Goal: Transaction & Acquisition: Purchase product/service

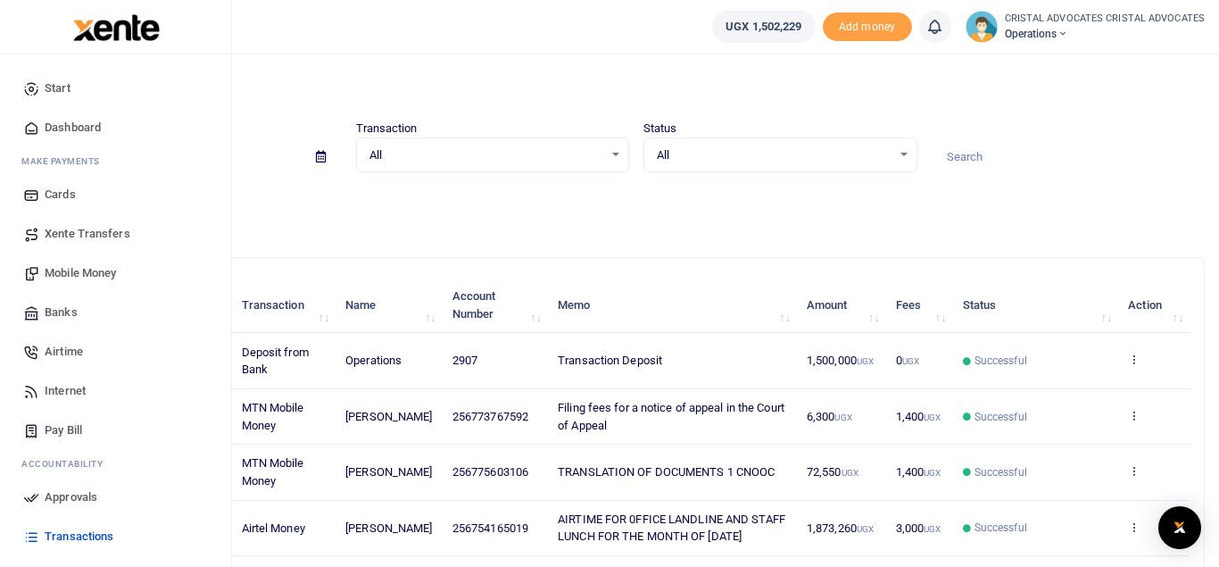
click at [72, 273] on span "Mobile Money" at bounding box center [80, 273] width 71 height 18
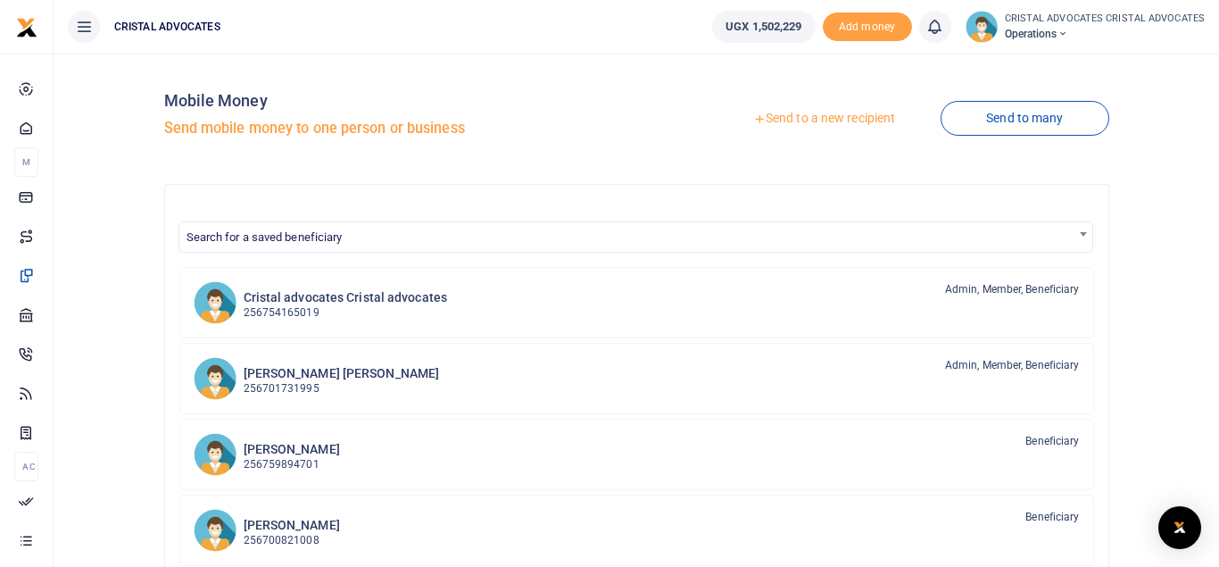
click at [844, 114] on link "Send to a new recipient" at bounding box center [823, 119] width 233 height 32
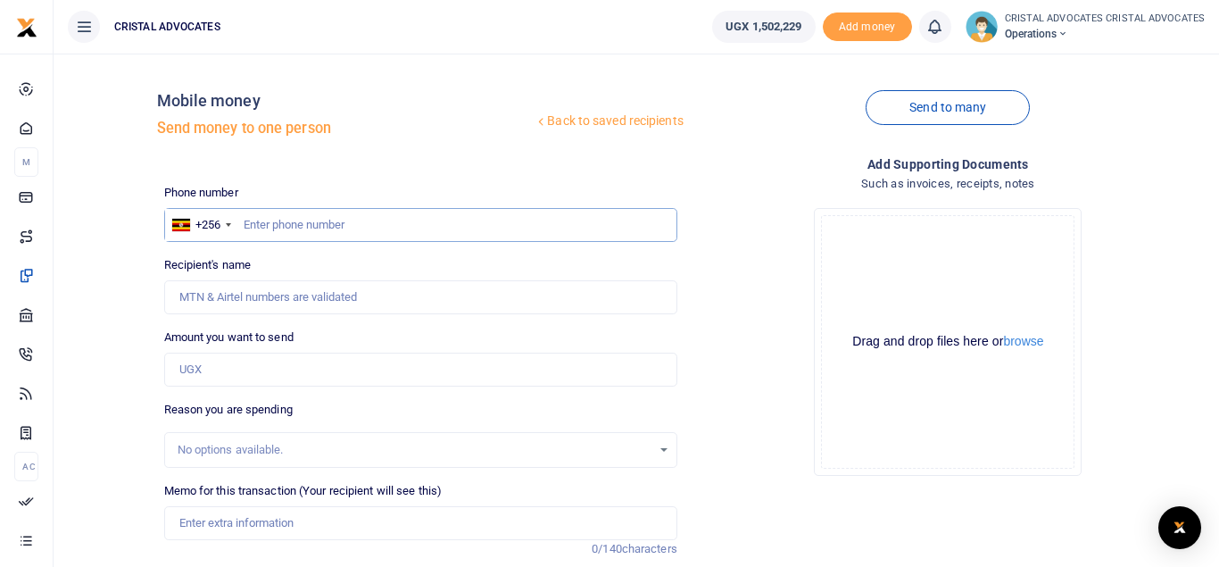
click at [389, 219] on input "text" at bounding box center [420, 225] width 513 height 34
type input "0"
type input "700299134"
click at [238, 369] on input "Amount you want to send" at bounding box center [420, 369] width 513 height 34
type input "Lydia Ssanyu"
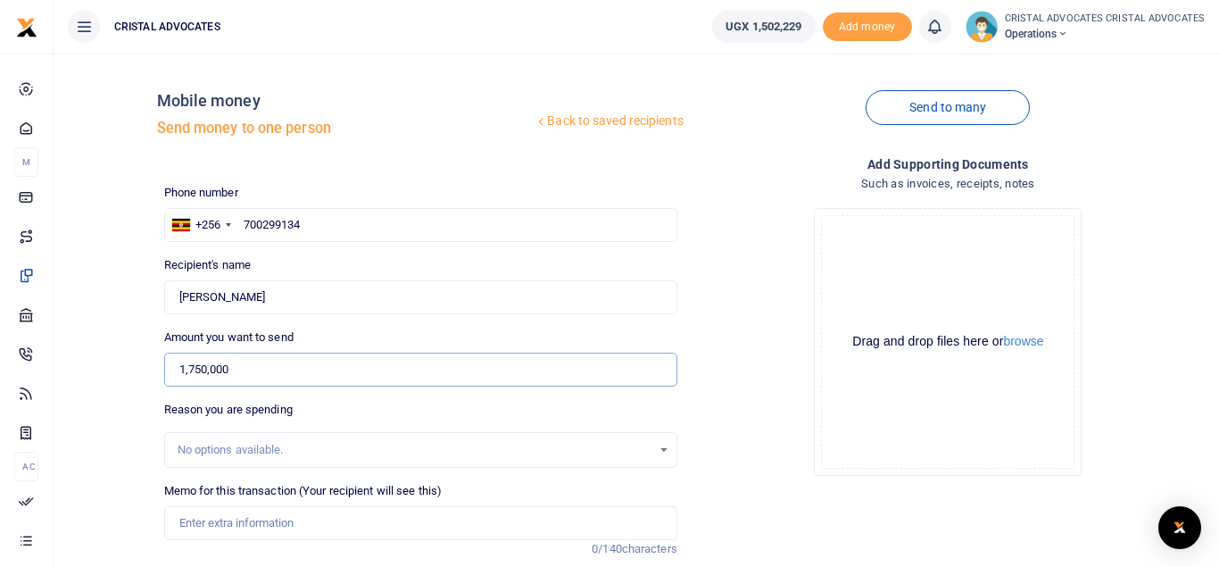
type input "1,750,000"
click at [277, 524] on input "Memo for this transaction (Your recipient will see this)" at bounding box center [420, 523] width 513 height 34
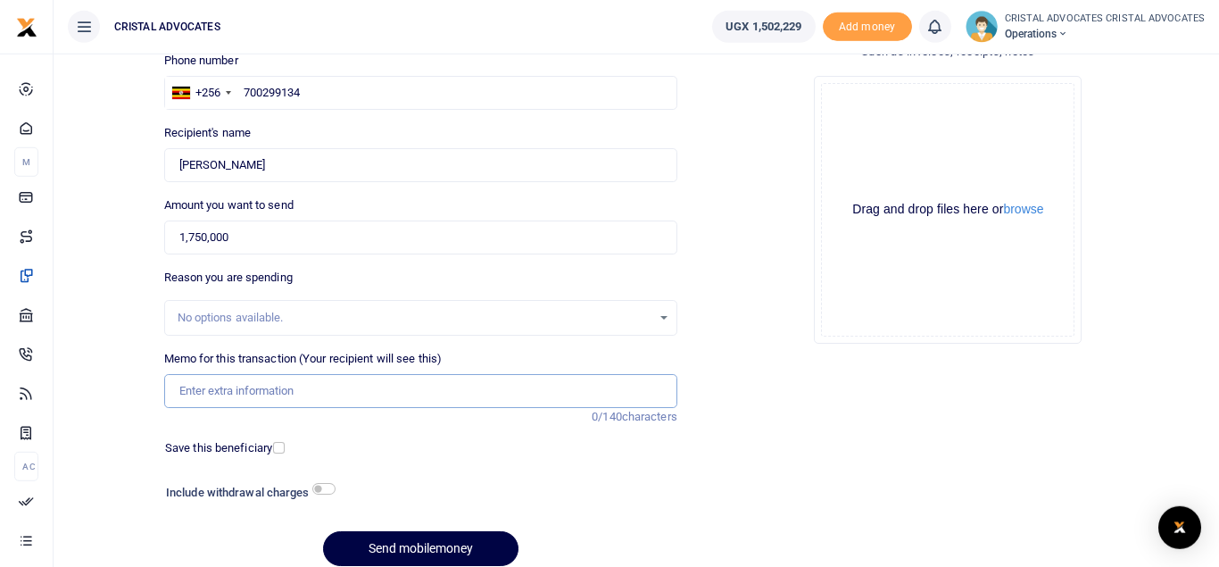
scroll to position [137, 0]
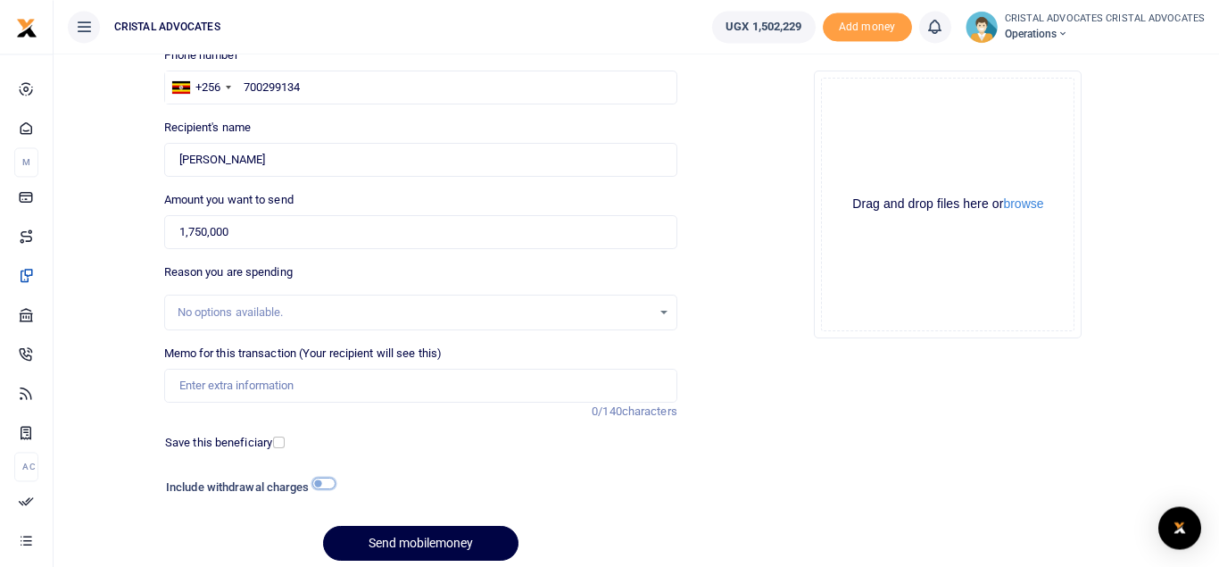
click at [322, 487] on input "checkbox" at bounding box center [323, 483] width 23 height 12
checkbox input "true"
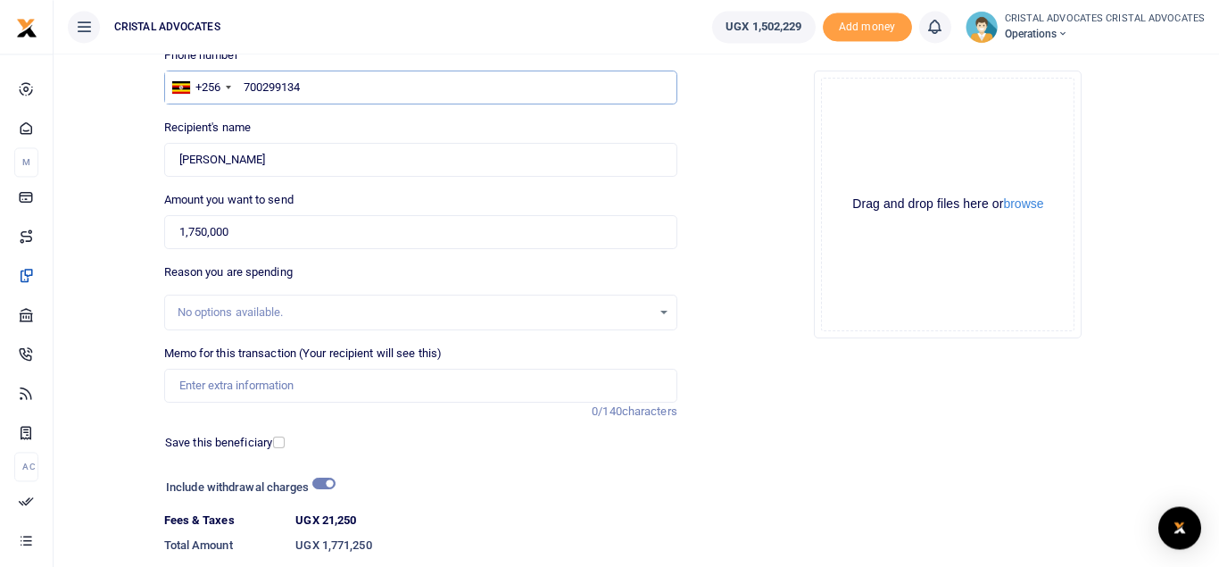
click at [343, 76] on input "700299134" at bounding box center [420, 87] width 513 height 34
type input "7"
type input "773767592"
type input "Simon Peter Senkungu"
type input "773767592"
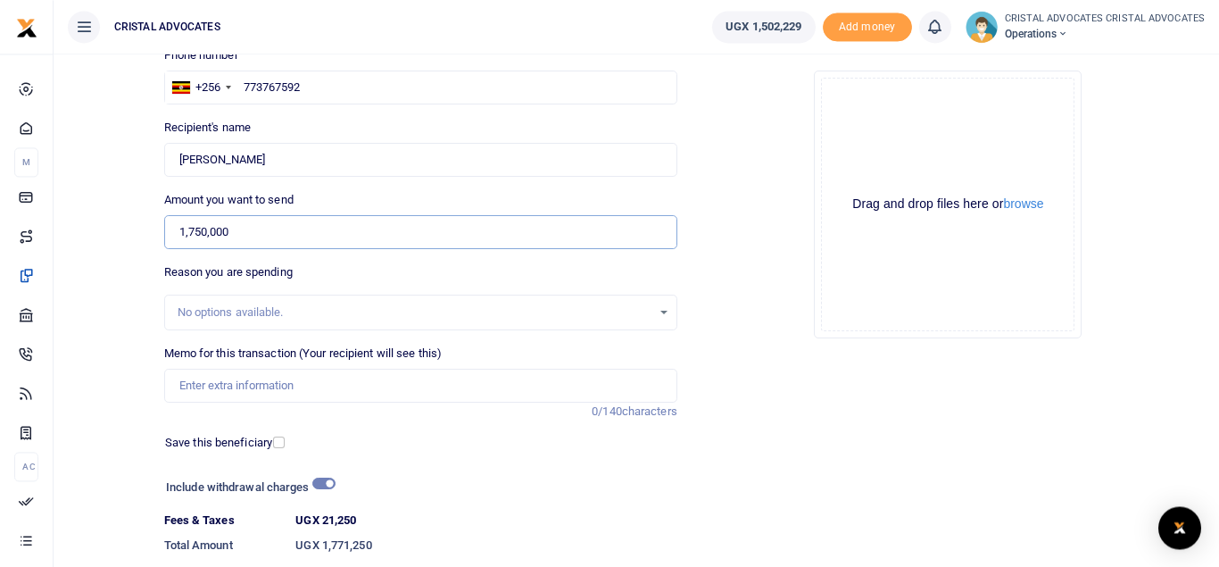
click at [274, 232] on input "1,750,000" at bounding box center [420, 232] width 513 height 34
type input "1"
type input "0"
type input "255,000"
click at [320, 482] on input "checkbox" at bounding box center [323, 483] width 23 height 12
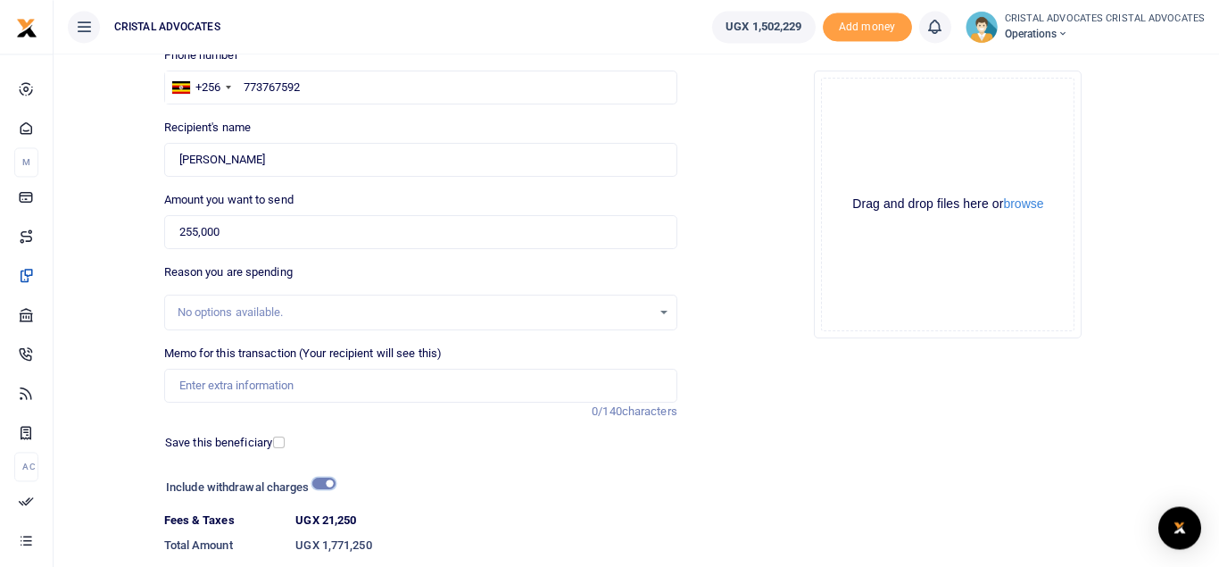
checkbox input "false"
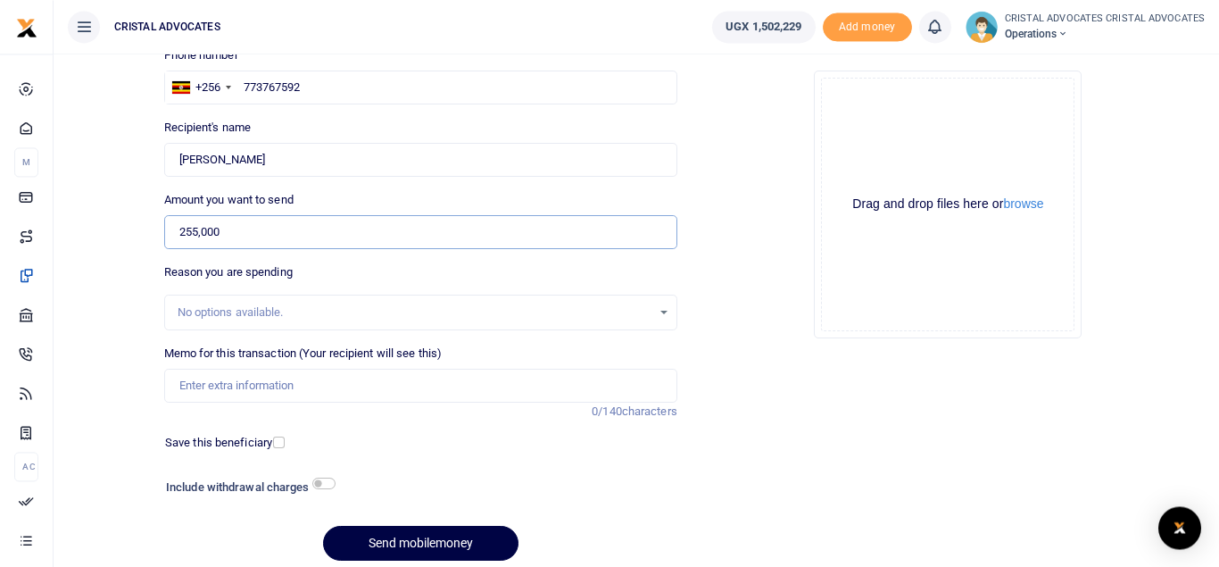
click at [271, 235] on input "255,000" at bounding box center [420, 232] width 513 height 34
click at [224, 383] on input "Memo for this transaction (Your recipient will see this)" at bounding box center [420, 385] width 513 height 34
paste input "Obtaining a certified record of proceedings in 4 applications, i.e. HCMA No 26 …"
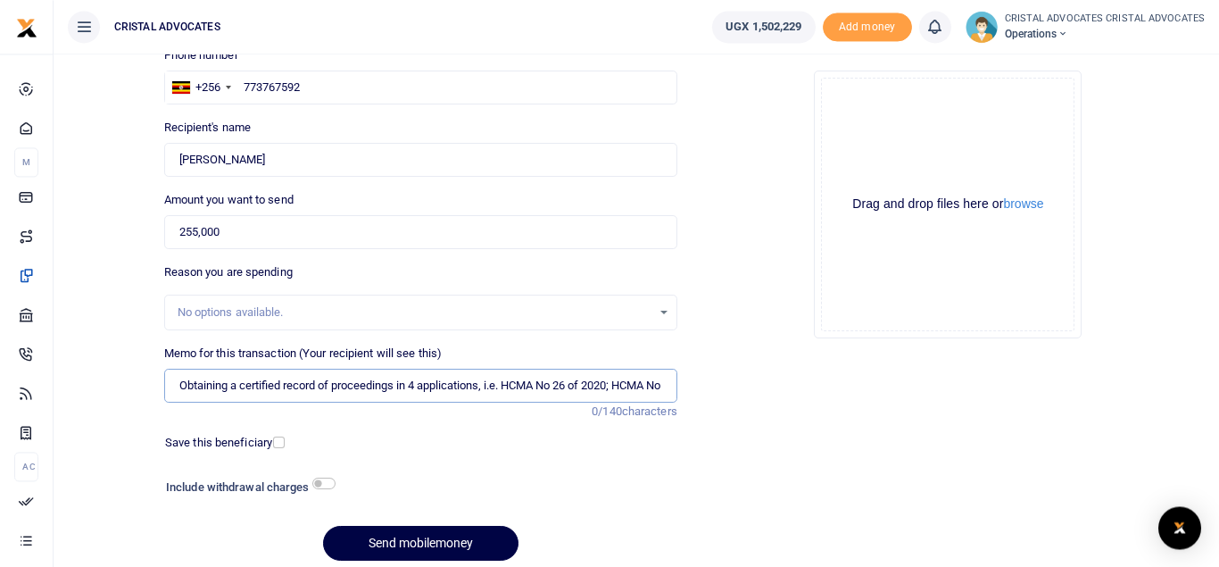
scroll to position [0, 273]
click at [354, 385] on input "Obtaining a certified record of proceedings in 4 applications, i.e. HCMA No 26 …" at bounding box center [420, 385] width 513 height 34
type input "Obtaining a certified record of proceedings in 4 applications, i.e. HCMA No 26 …"
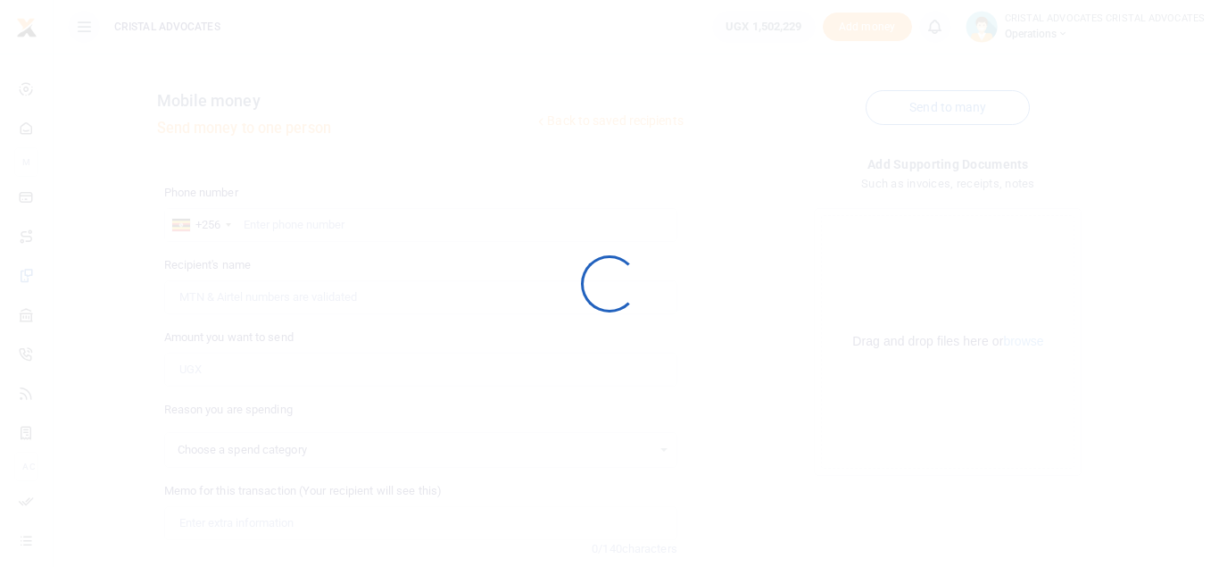
select select
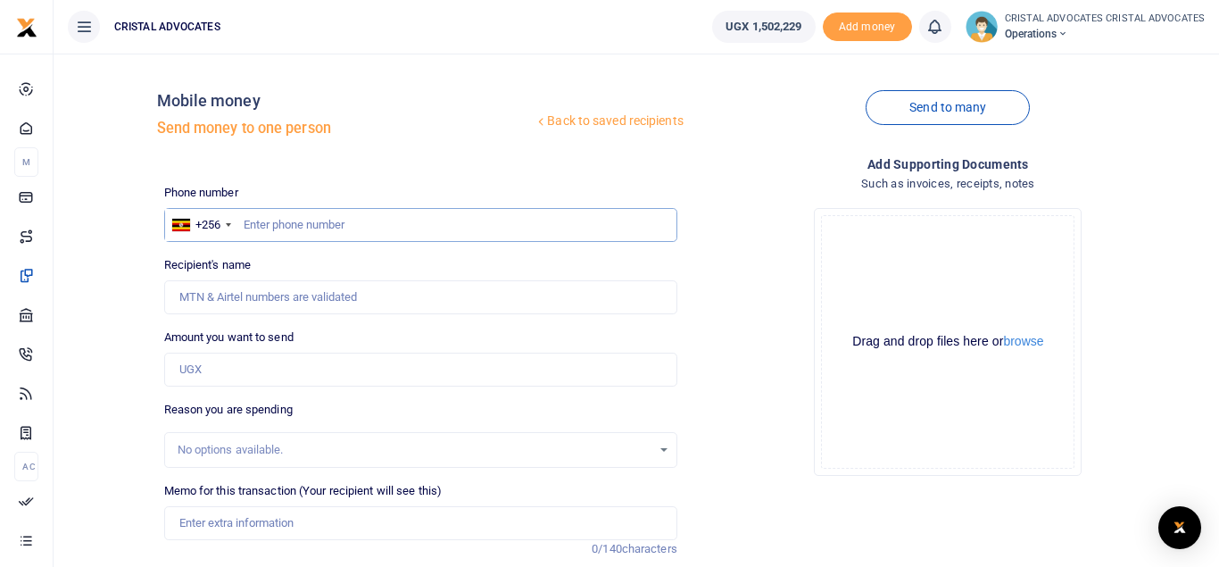
click at [295, 212] on input "text" at bounding box center [420, 225] width 513 height 34
type input "773767592"
type input "Simon Peter Senkungu"
type input "773767592"
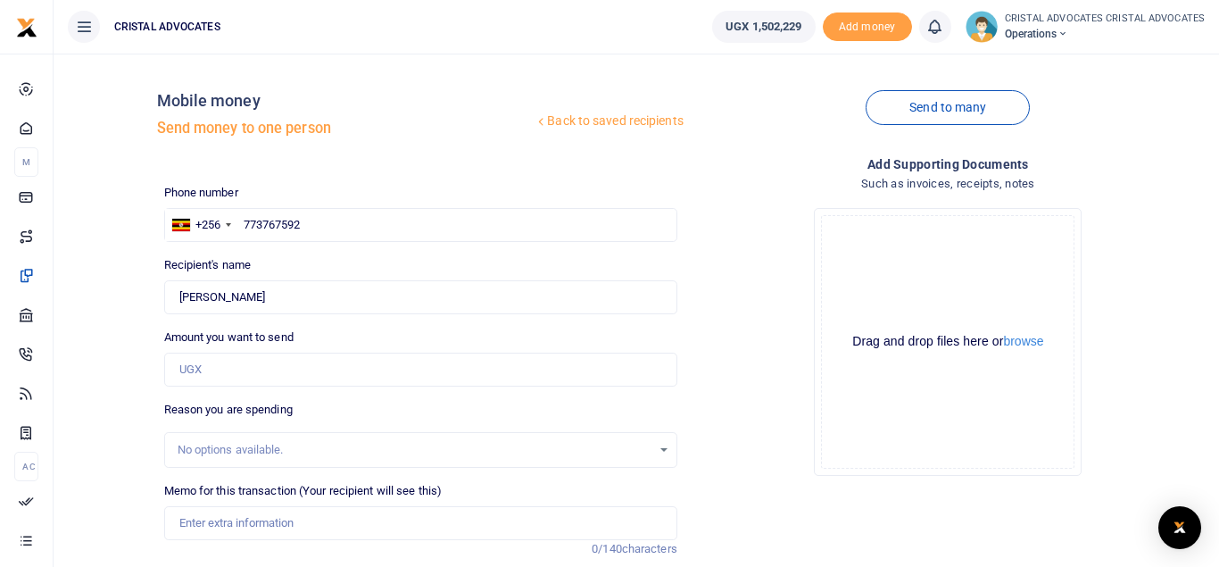
click at [158, 428] on div "Reason you are spending No options available." at bounding box center [420, 434] width 527 height 67
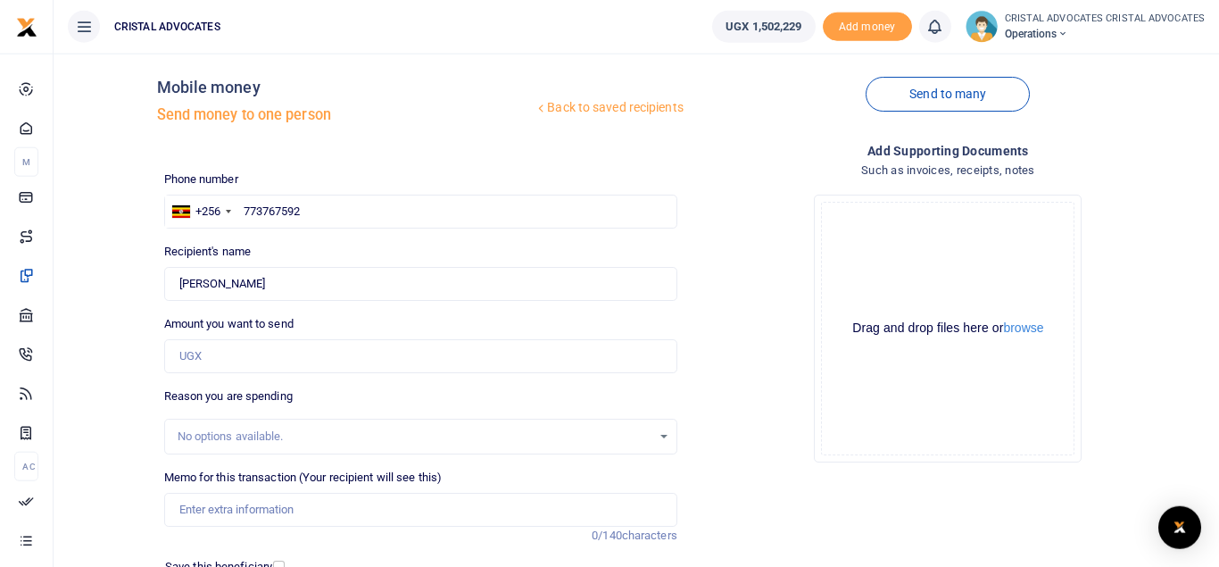
scroll to position [15, 0]
click at [196, 356] on input "Amount you want to send" at bounding box center [420, 354] width 513 height 34
type input "255,000"
click at [235, 500] on input "Memo for this transaction (Your recipient will see this)" at bounding box center [420, 508] width 513 height 34
paste input "Obtaining a certified record of proceedings in 4 applications, i.e. HCMA No 26 …"
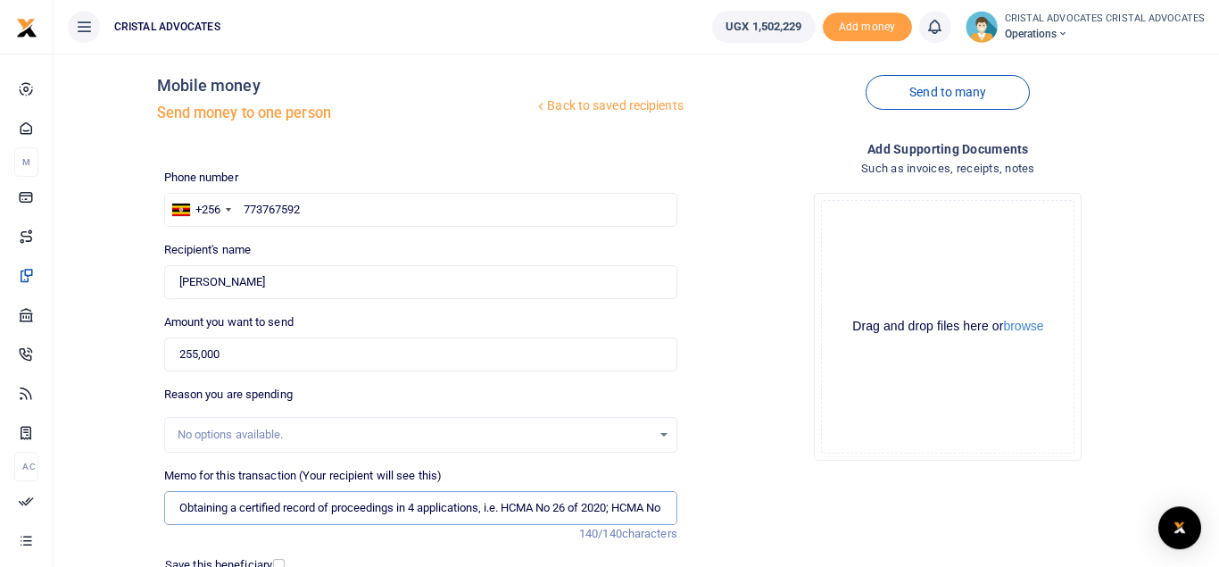
scroll to position [0, 273]
click at [190, 500] on input "Obtaining a certified record of proceedings in 4 applications, i.e. HCMA No 26 …" at bounding box center [420, 508] width 513 height 34
click at [639, 509] on input "Obtaining a certified record of proceedings in 4 applications HCMA No 26 of 202…" at bounding box center [420, 508] width 513 height 34
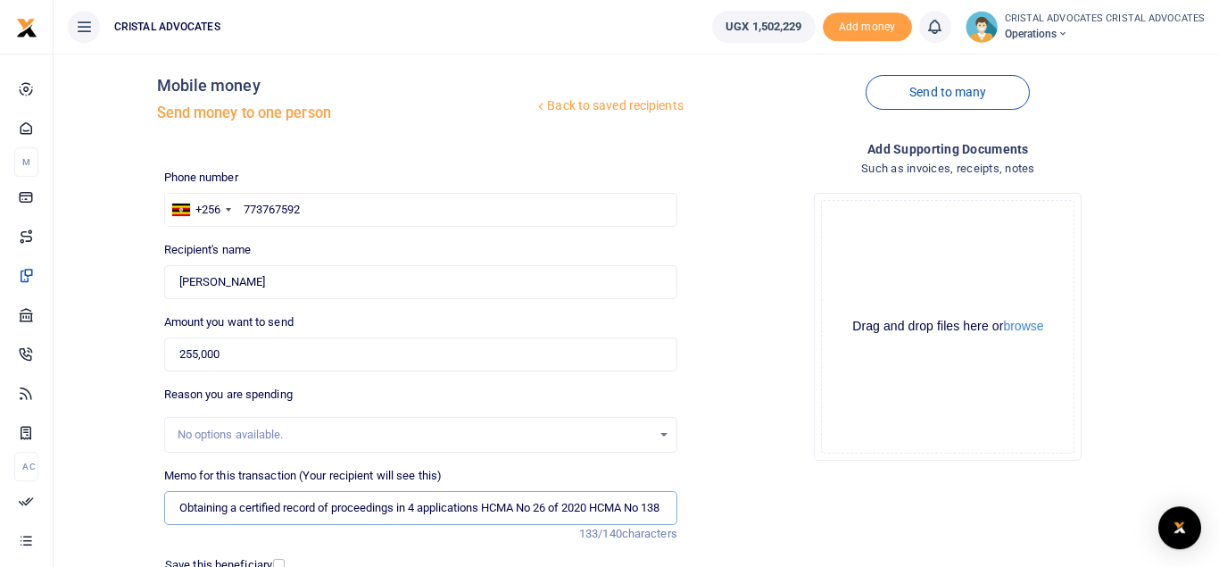
click at [654, 508] on input "Obtaining a certified record of proceedings in 4 applications HCMA No 26 of 202…" at bounding box center [420, 508] width 513 height 34
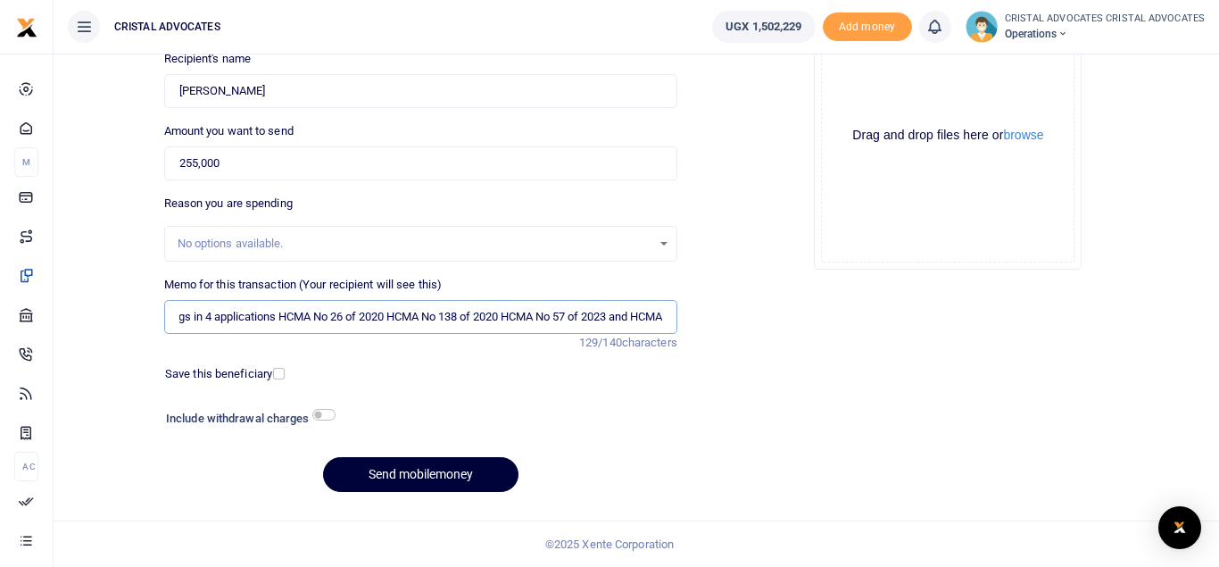
type input "Obtaining a certified record of proceedings in 4 applications HCMA No 26 of 202…"
click at [399, 471] on button "Send mobilemoney" at bounding box center [420, 474] width 195 height 35
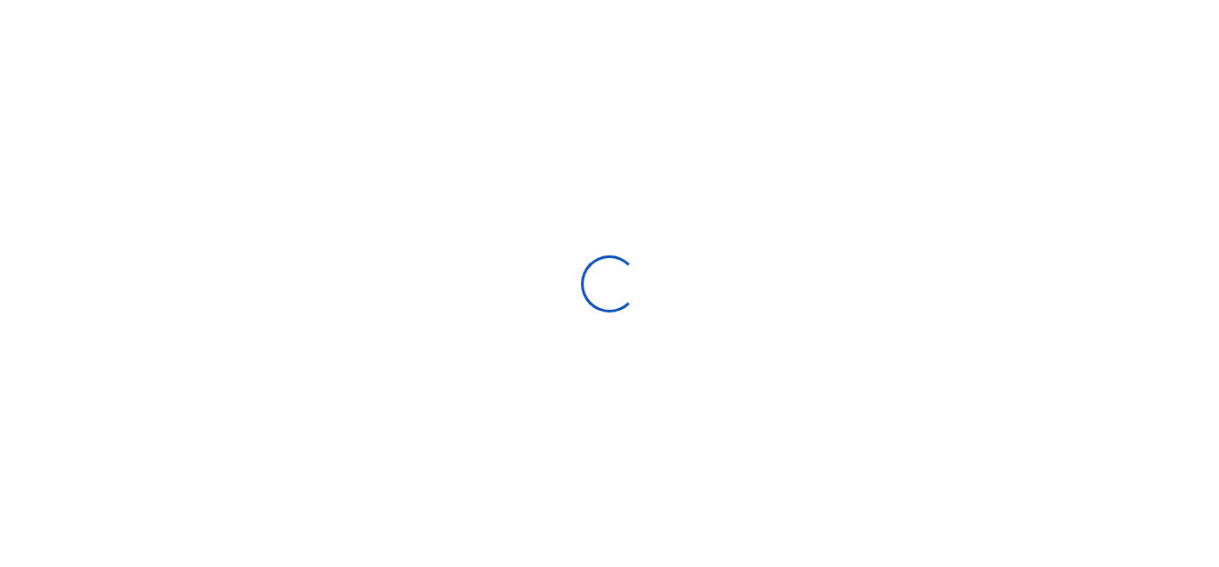
select select "Loading bundles"
select select
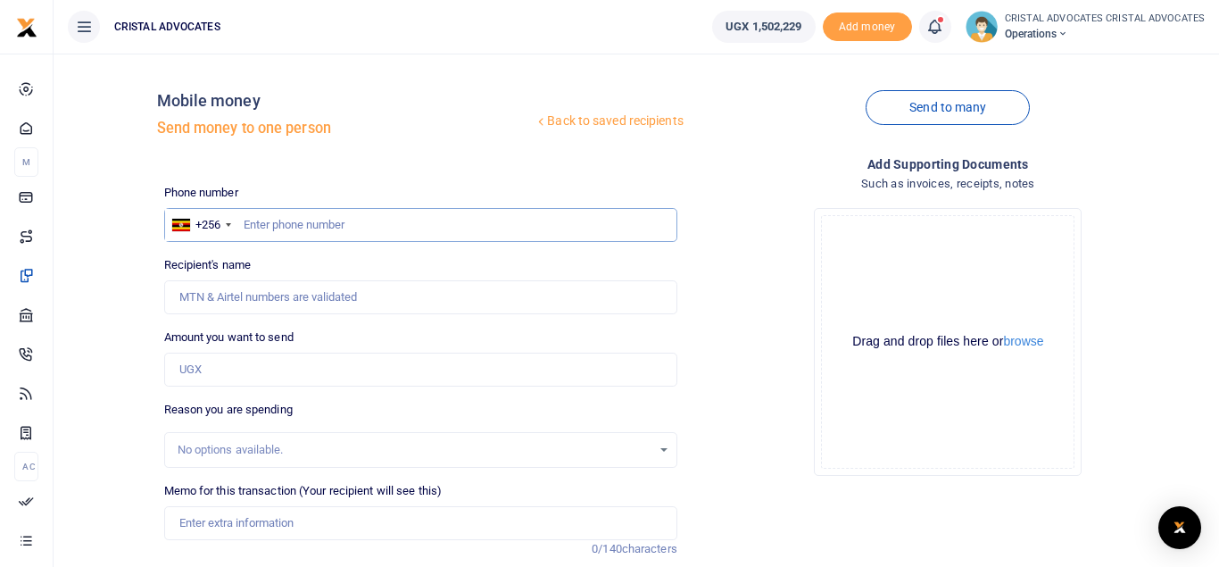
click at [318, 219] on input "text" at bounding box center [420, 225] width 513 height 34
type input "1"
type input "754165019"
click at [227, 371] on input "Amount you want to send" at bounding box center [420, 369] width 513 height 34
type input "Beatrice Tuhaise"
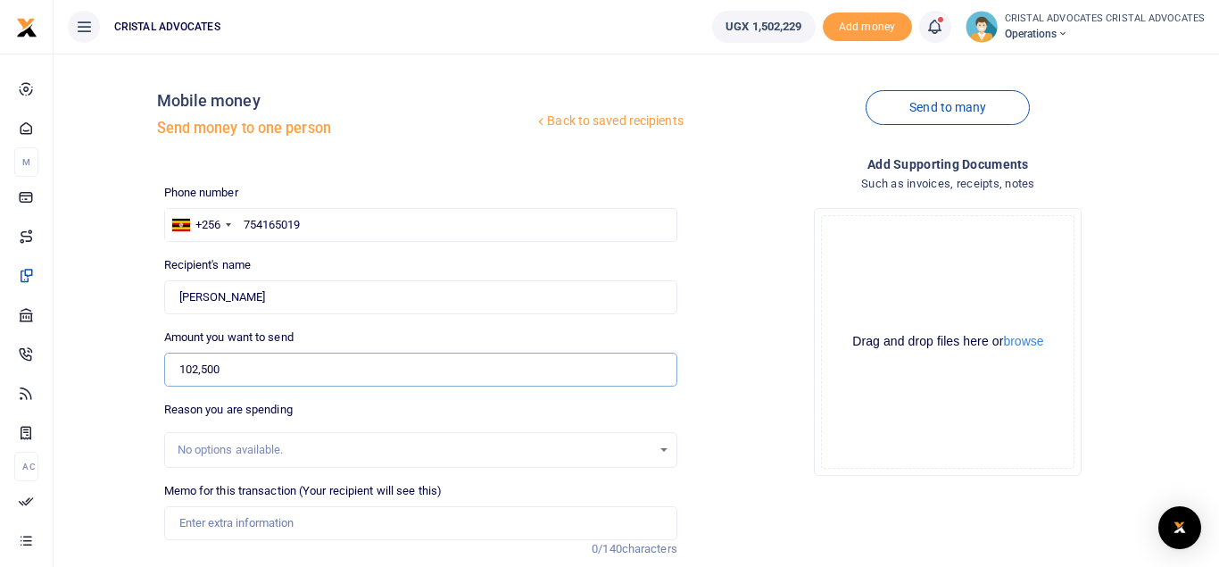
type input "102,500"
click at [235, 528] on input "Memo for this transaction (Your recipient will see this)" at bounding box center [420, 523] width 513 height 34
paste input "The sum is for facilitating the investigating officer to go to dfcu and pick up…"
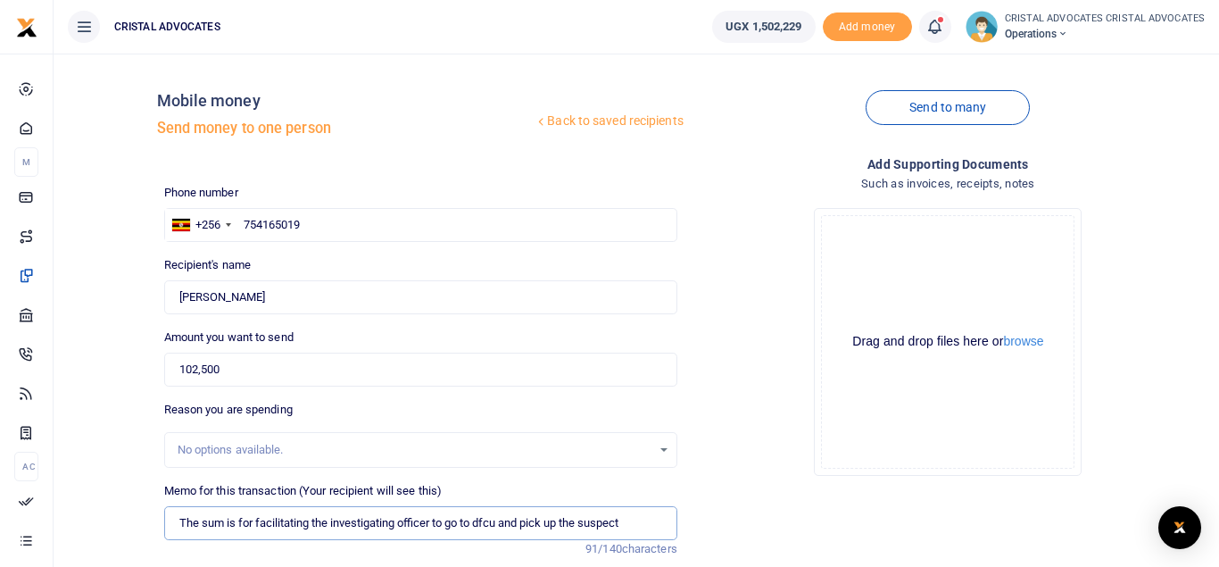
click at [235, 528] on input "The sum is for facilitating the investigating officer to go to dfcu and pick up…" at bounding box center [420, 523] width 513 height 34
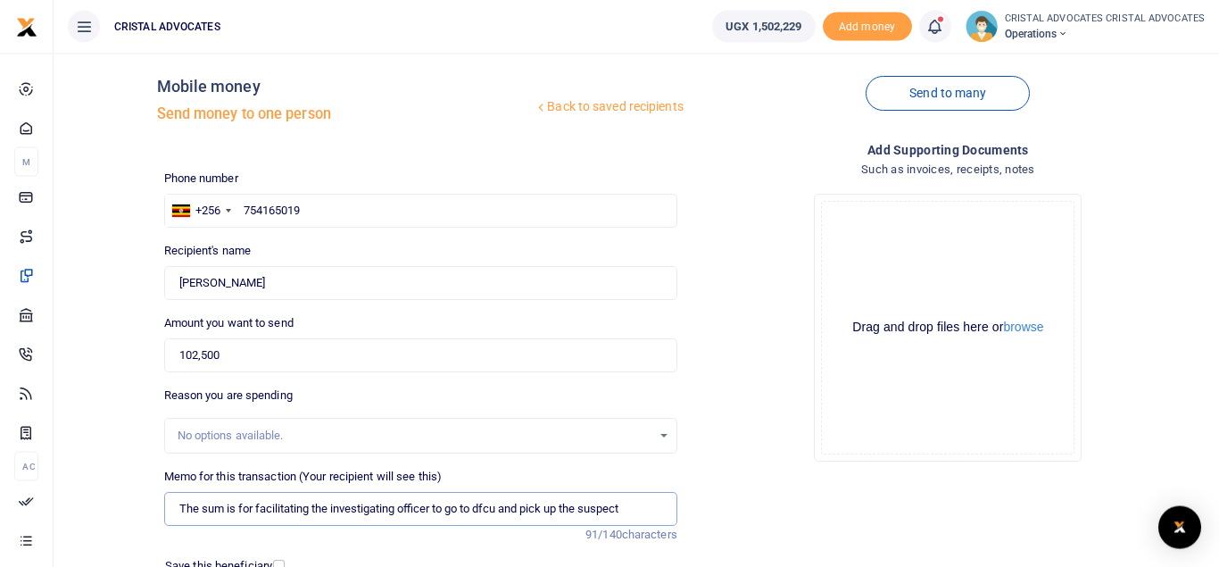
scroll to position [13, 0]
type input "The sum is for facilitating the investigating officer to go to dfcu and pick up…"
click at [769, 240] on div "Drop your files here Drag and drop files here or browse Powered by Uppy" at bounding box center [947, 328] width 513 height 296
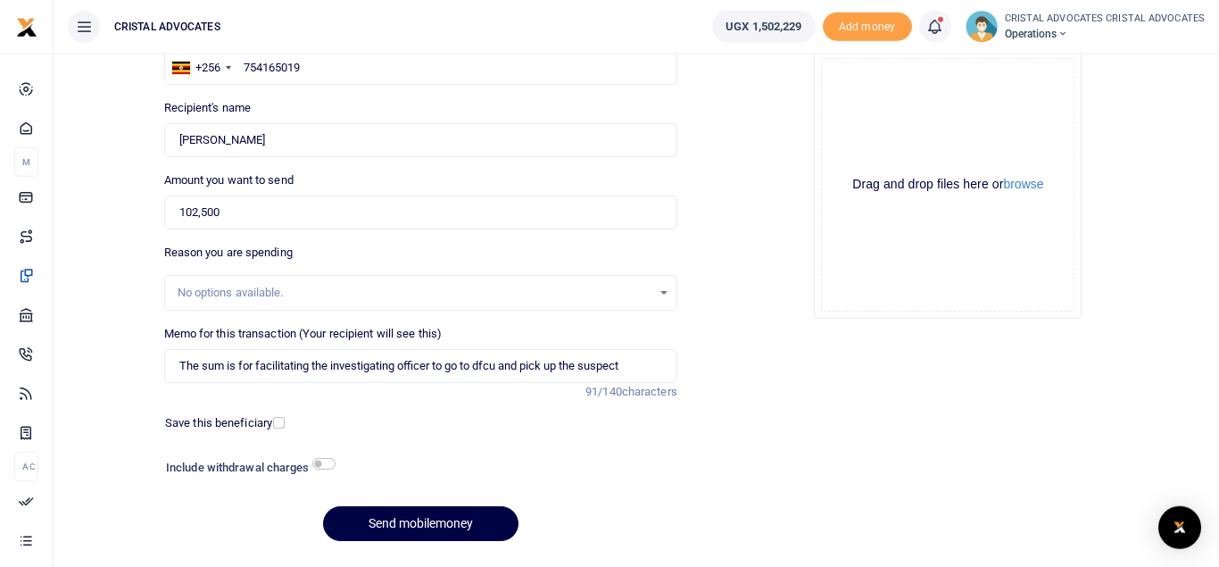
scroll to position [200, 0]
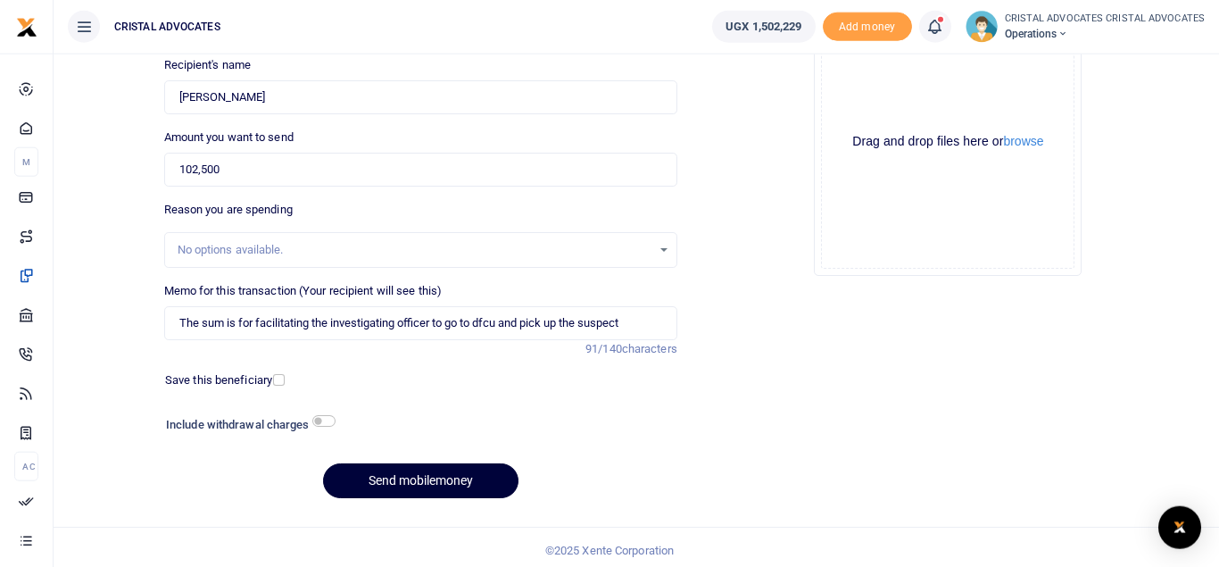
click at [410, 476] on button "Send mobilemoney" at bounding box center [420, 480] width 195 height 35
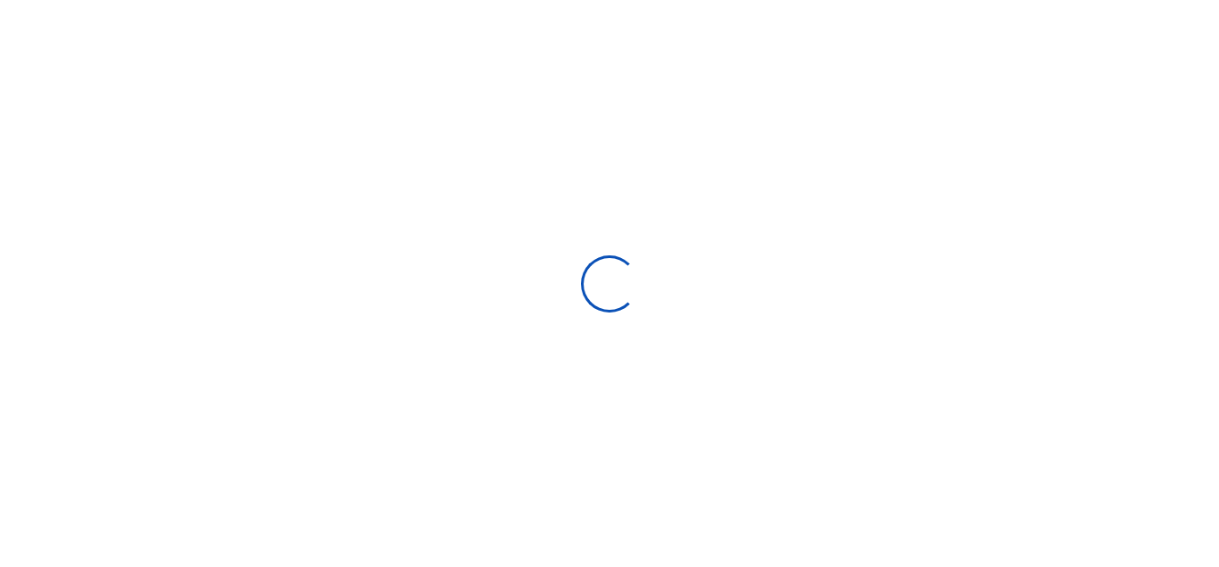
select select "Loading bundles"
select select
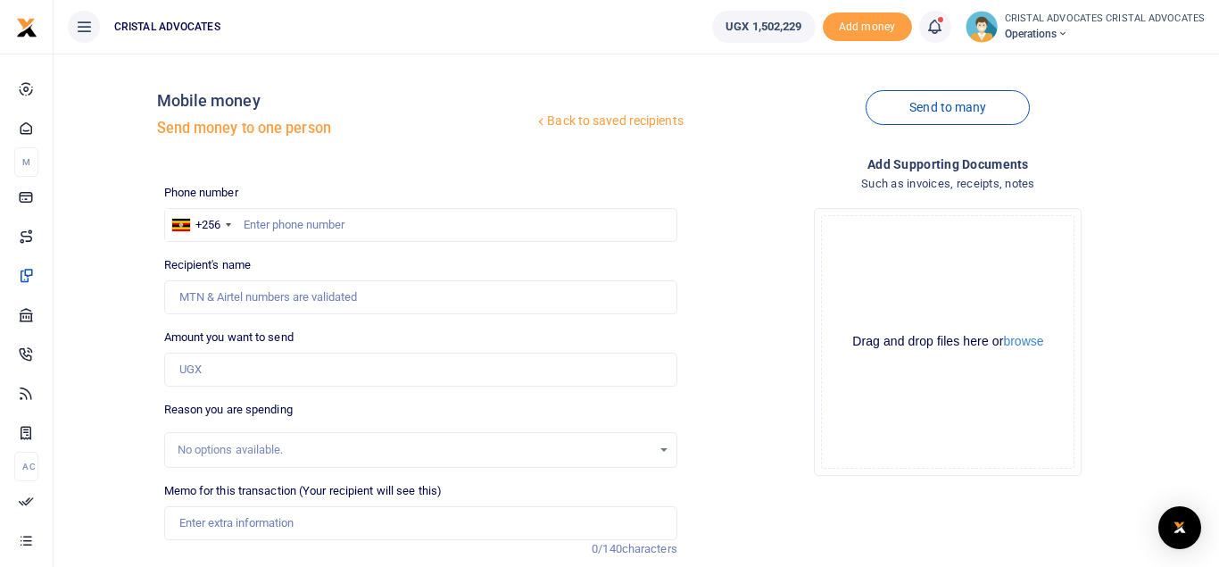
click at [933, 26] on icon at bounding box center [934, 27] width 18 height 20
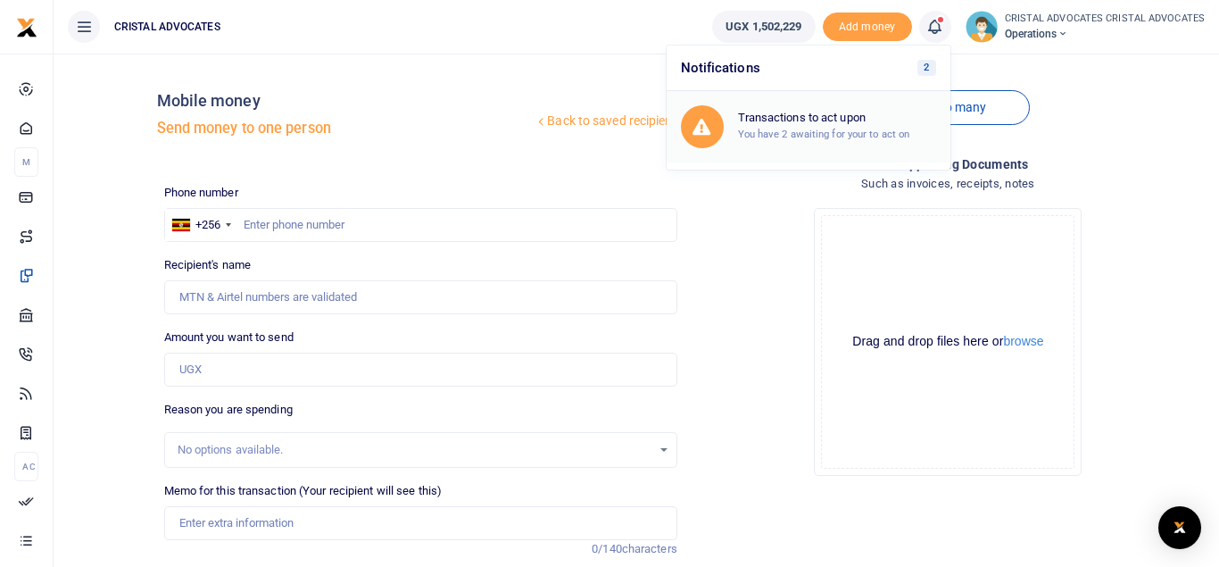
click at [788, 117] on h6 "Transactions to act upon" at bounding box center [837, 118] width 198 height 14
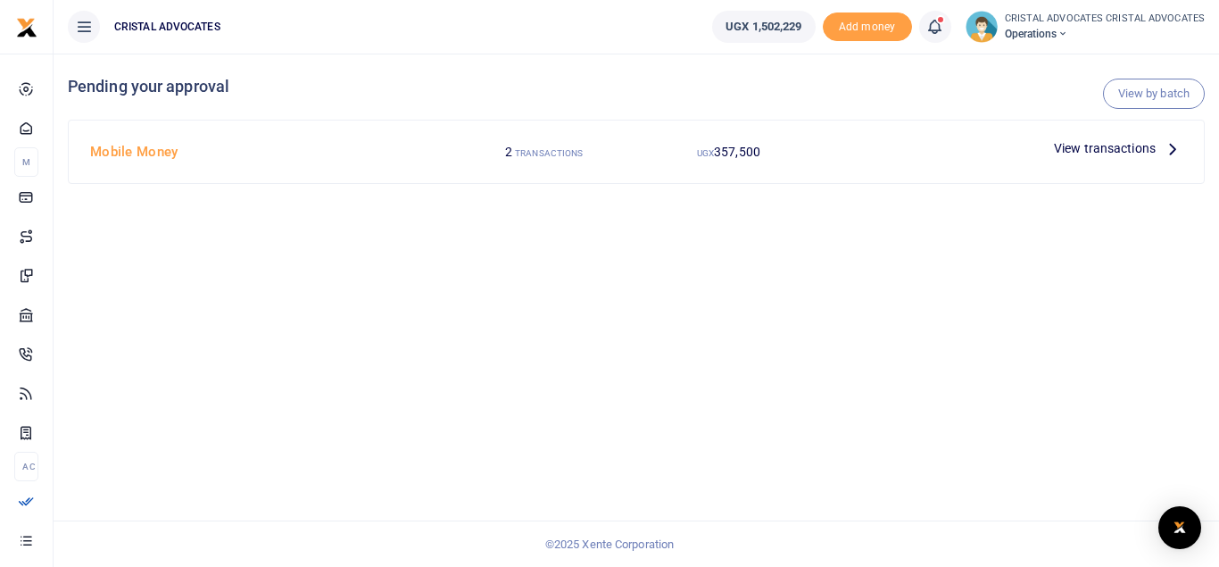
click at [1107, 152] on span "View transactions" at bounding box center [1105, 148] width 102 height 20
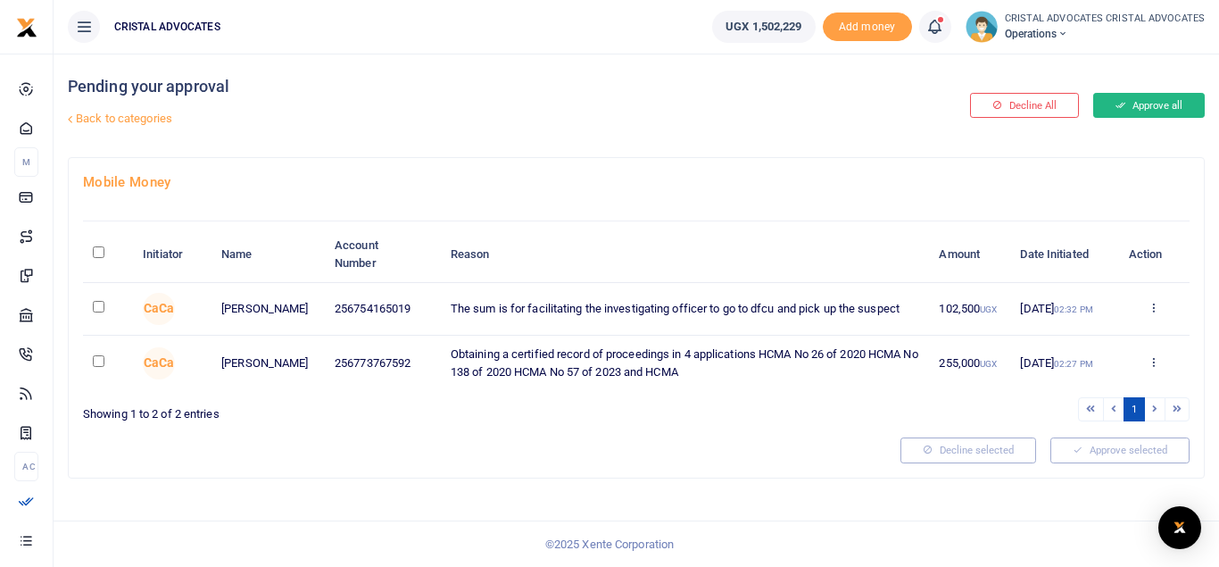
click at [1144, 112] on button "Approve all" at bounding box center [1149, 105] width 112 height 25
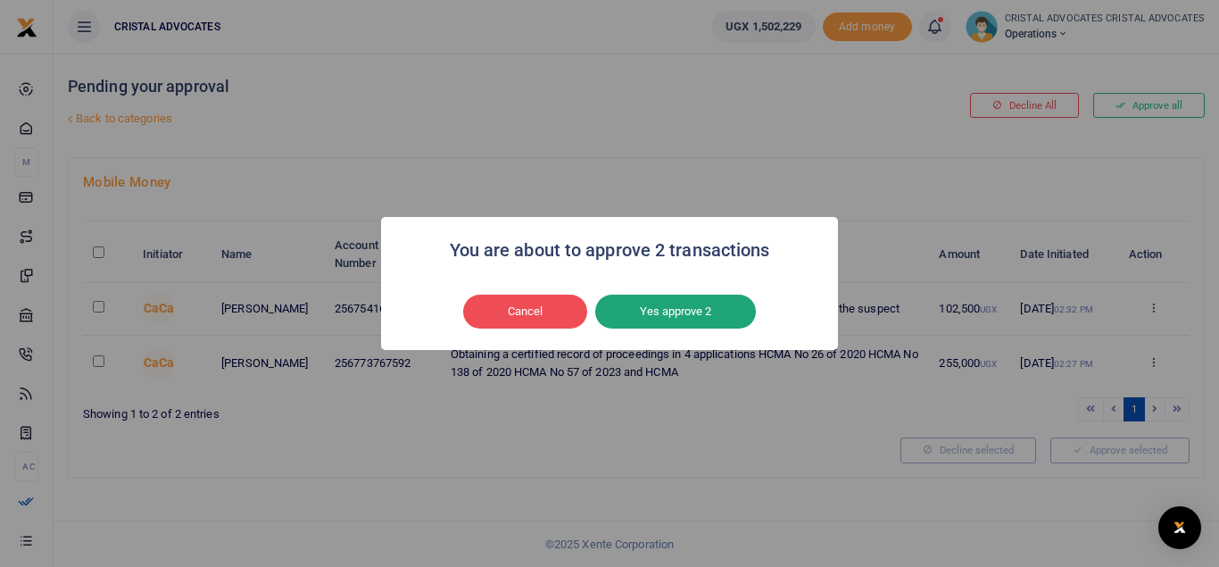
click at [659, 304] on button "Yes approve 2" at bounding box center [675, 311] width 161 height 34
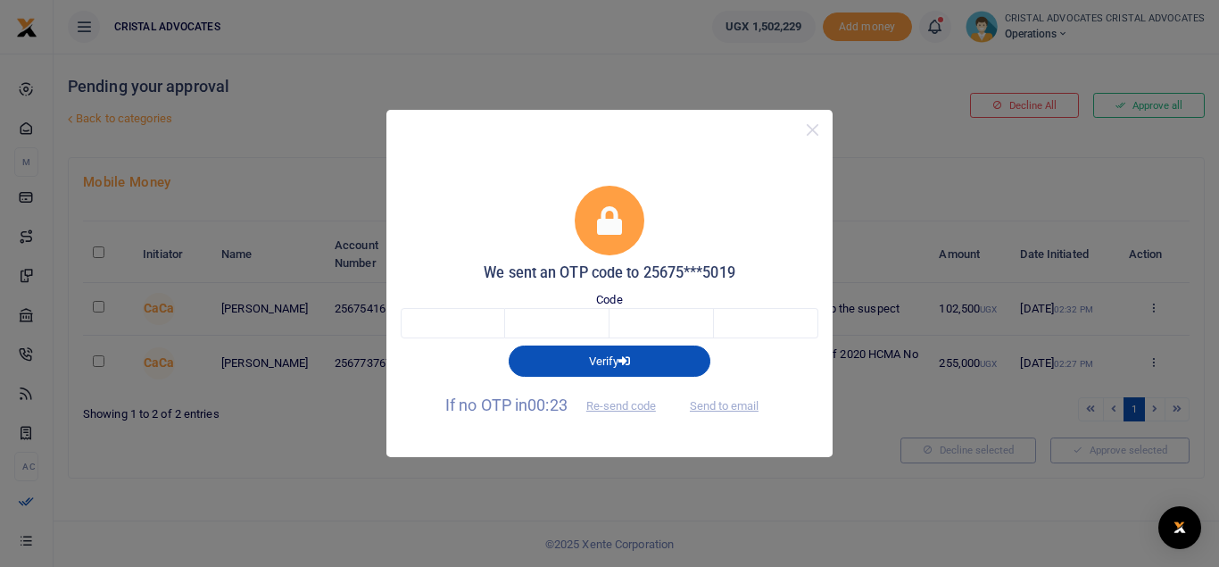
click at [457, 308] on div "Code" at bounding box center [610, 315] width 418 height 48
click at [428, 320] on input "text" at bounding box center [453, 323] width 104 height 30
type input "5"
type input "2"
type input "4"
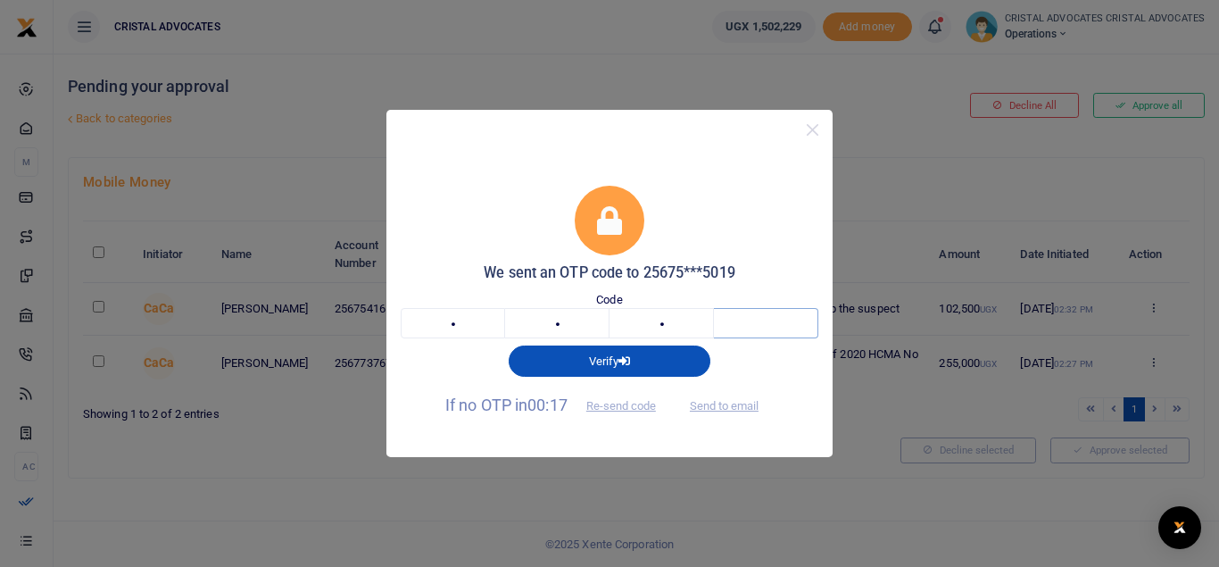
type input "2"
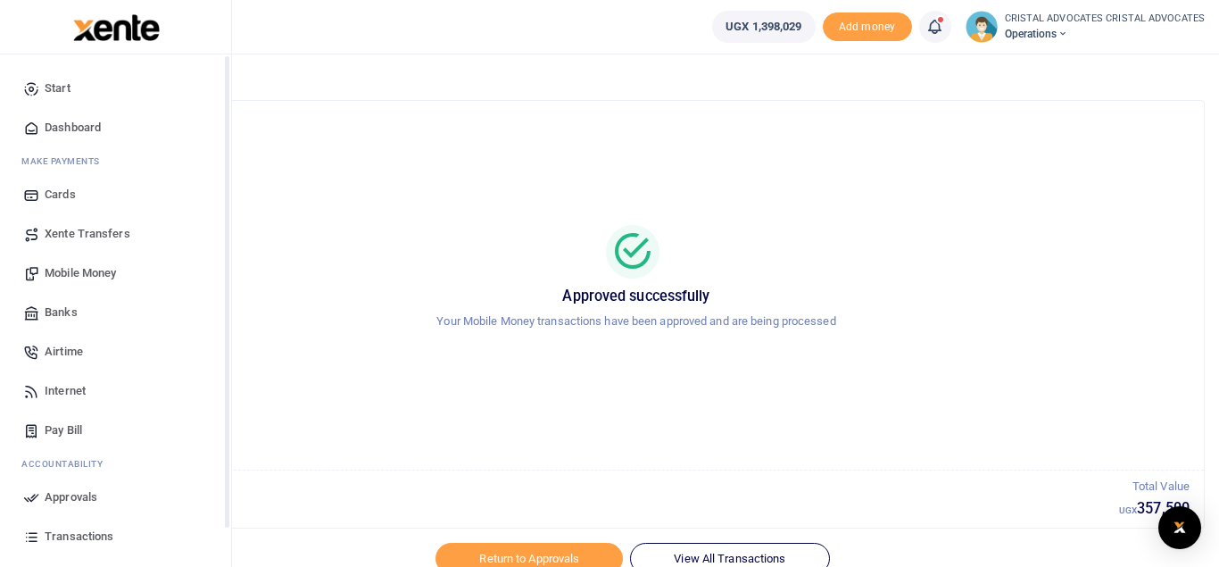
click at [95, 277] on span "Mobile Money" at bounding box center [80, 273] width 71 height 18
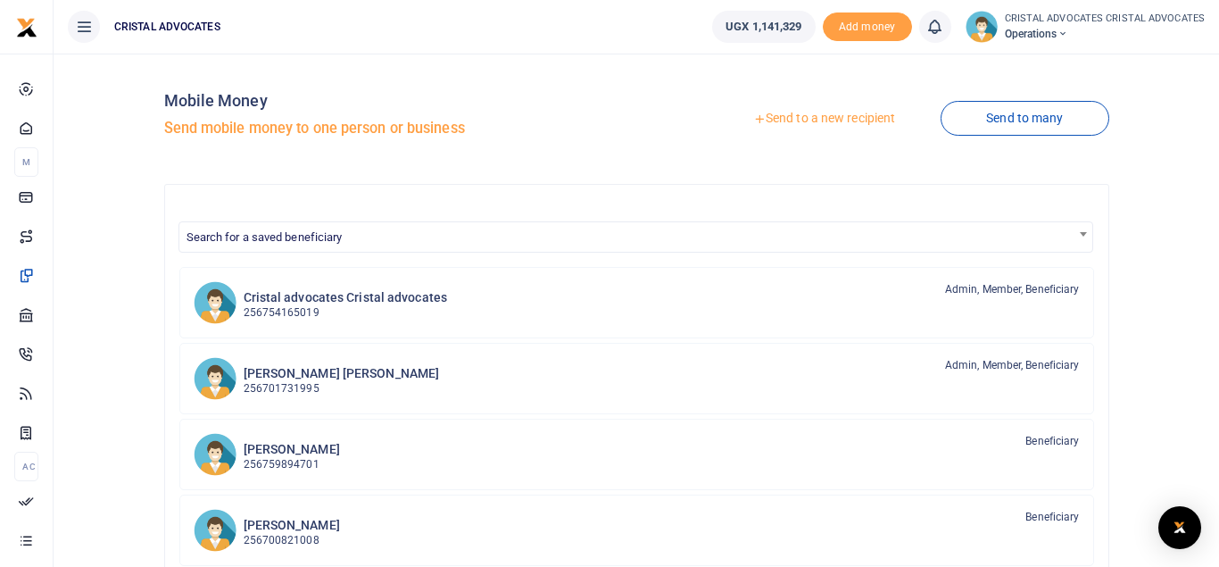
click at [801, 120] on link "Send to a new recipient" at bounding box center [823, 119] width 233 height 32
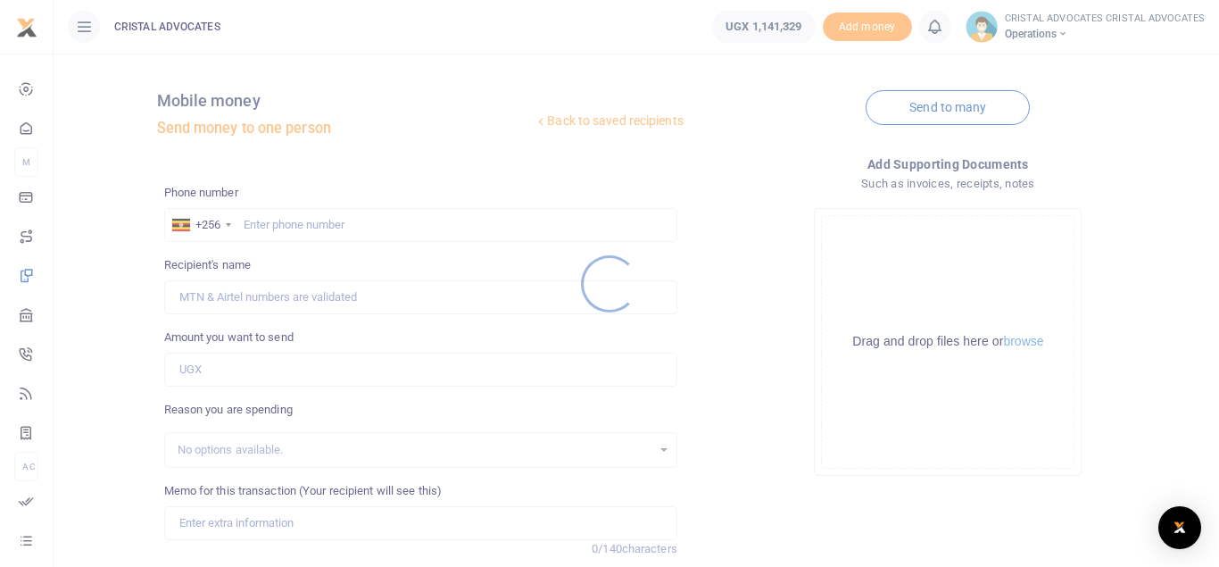
click at [337, 227] on div at bounding box center [609, 283] width 1219 height 567
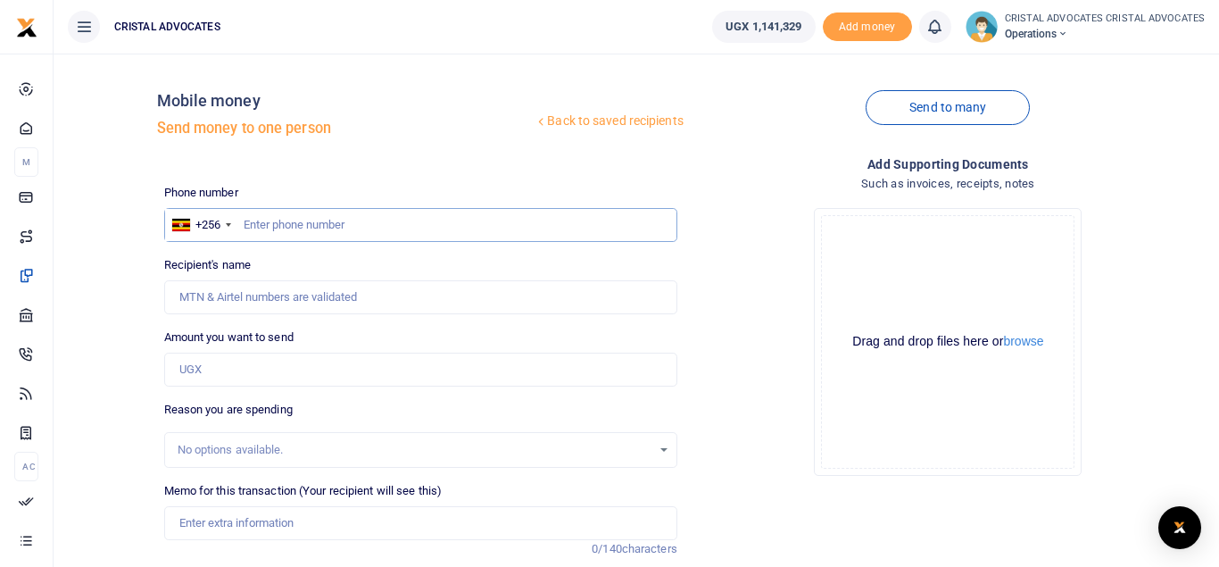
click at [328, 218] on input "text" at bounding box center [420, 225] width 513 height 34
type input "783177107"
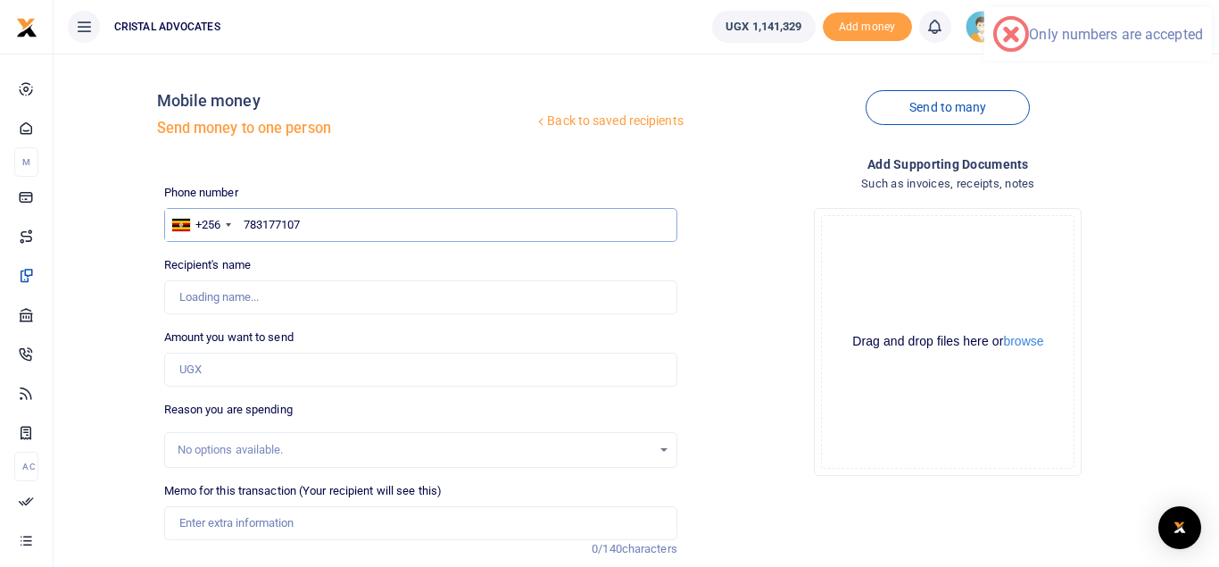
type input "[PERSON_NAME]"
type input "783177107"
click at [219, 368] on input "Amount you want to send" at bounding box center [420, 369] width 513 height 34
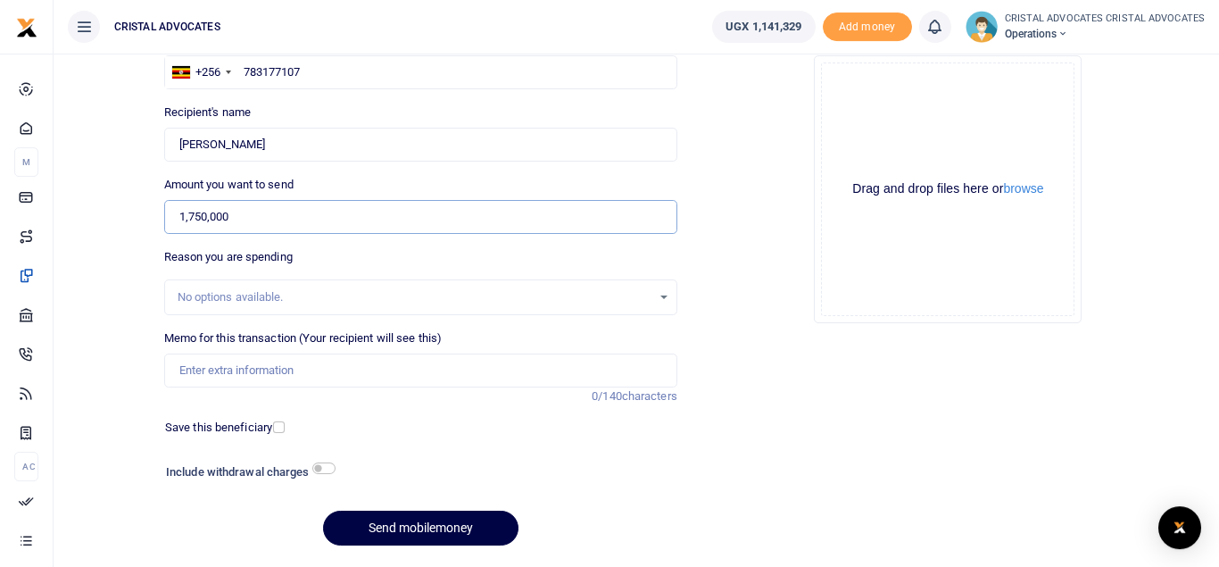
scroll to position [153, 0]
type input "1,750,000"
click at [327, 468] on input "checkbox" at bounding box center [323, 467] width 23 height 12
checkbox input "true"
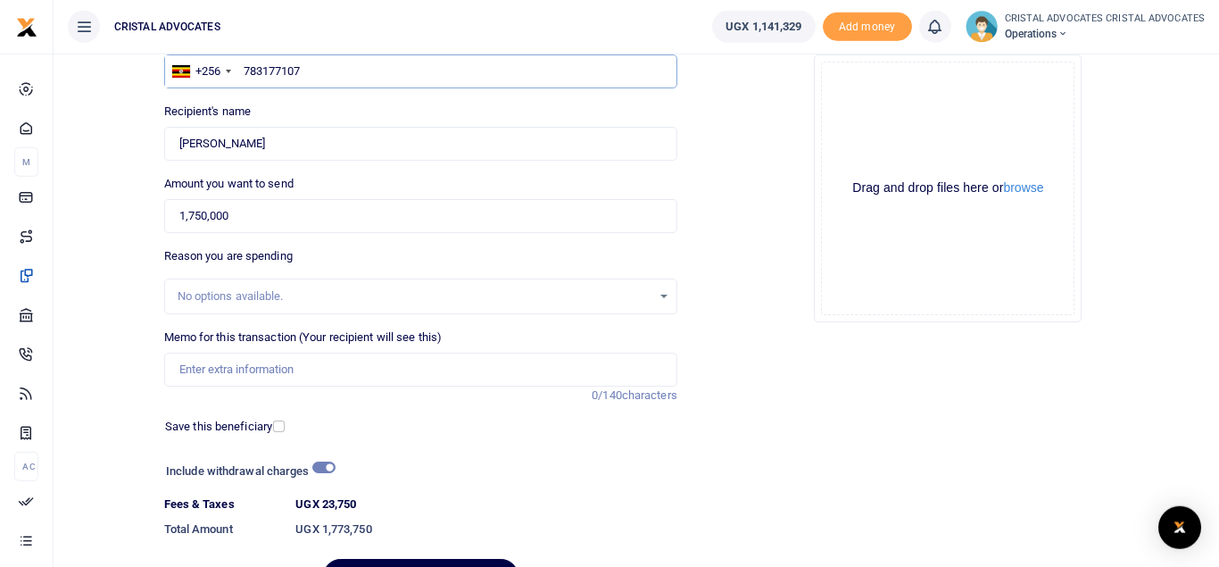
click at [325, 68] on input "783177107" at bounding box center [420, 71] width 513 height 34
type input "700299134"
click at [279, 215] on input "1,750,000" at bounding box center [420, 216] width 513 height 34
click at [324, 478] on div "Include withdrawal charges" at bounding box center [246, 473] width 175 height 29
click at [322, 469] on input "checkbox" at bounding box center [323, 467] width 23 height 12
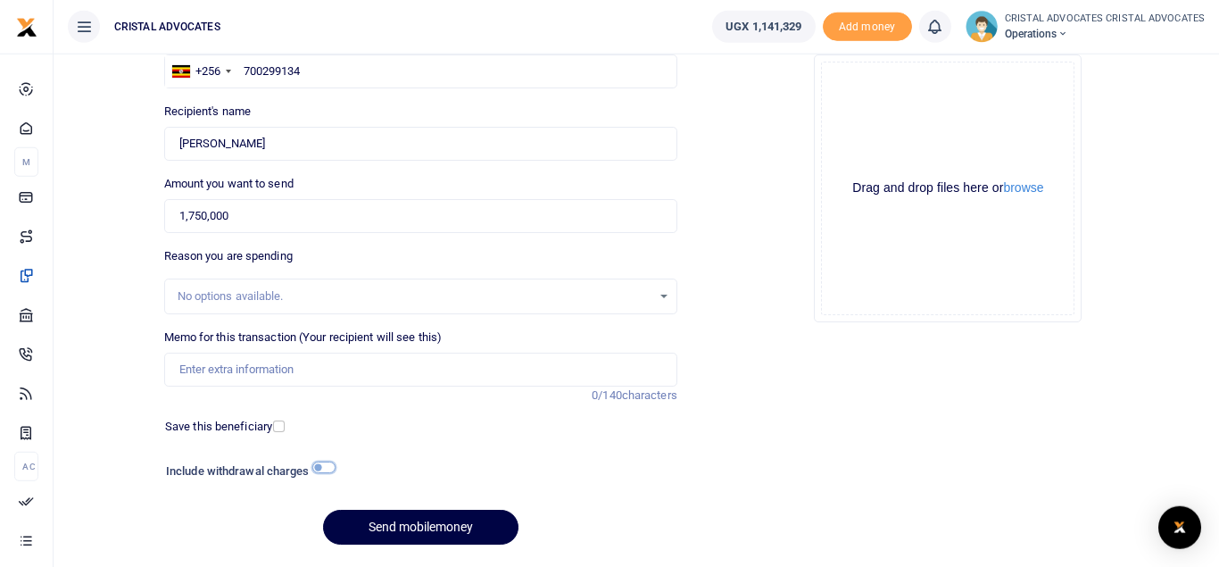
click at [323, 468] on input "checkbox" at bounding box center [323, 467] width 23 height 12
checkbox input "true"
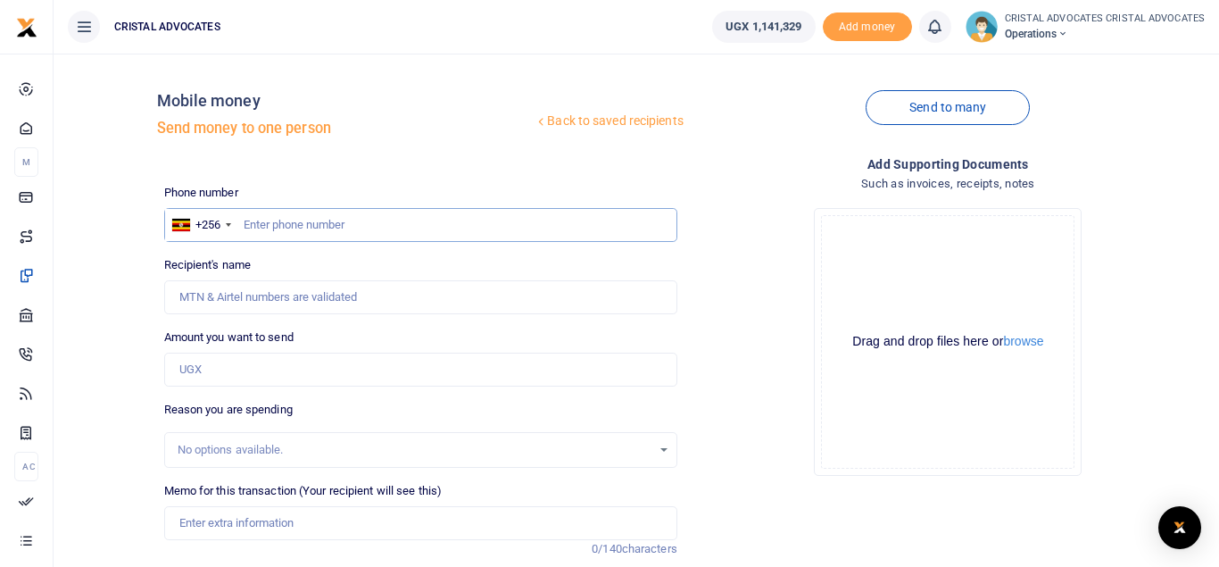
click at [351, 215] on input "text" at bounding box center [420, 225] width 513 height 34
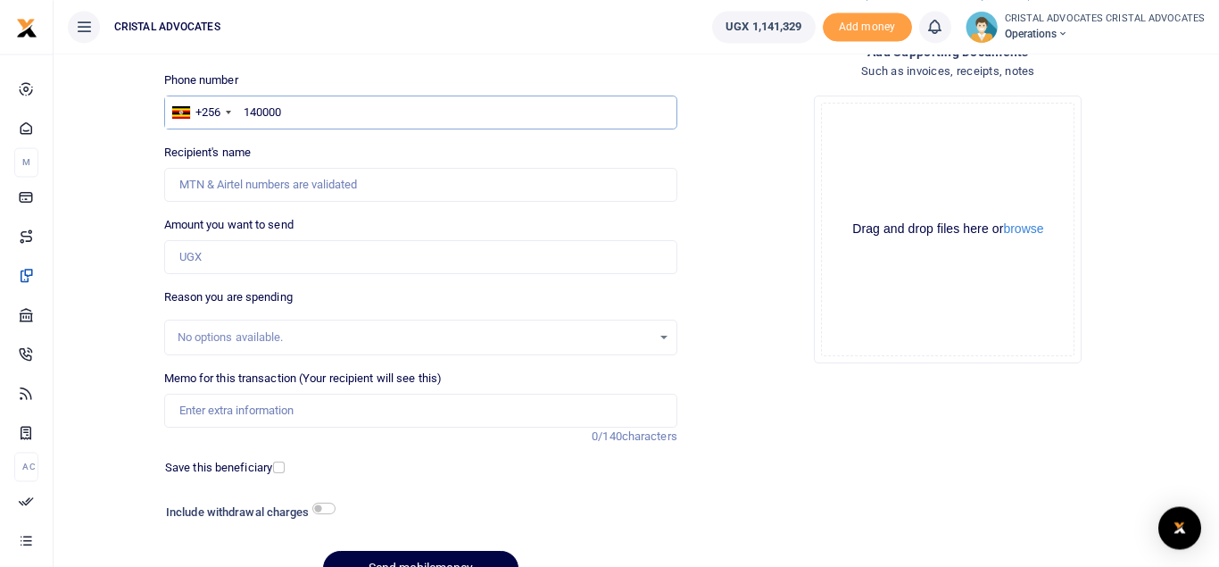
scroll to position [206, 0]
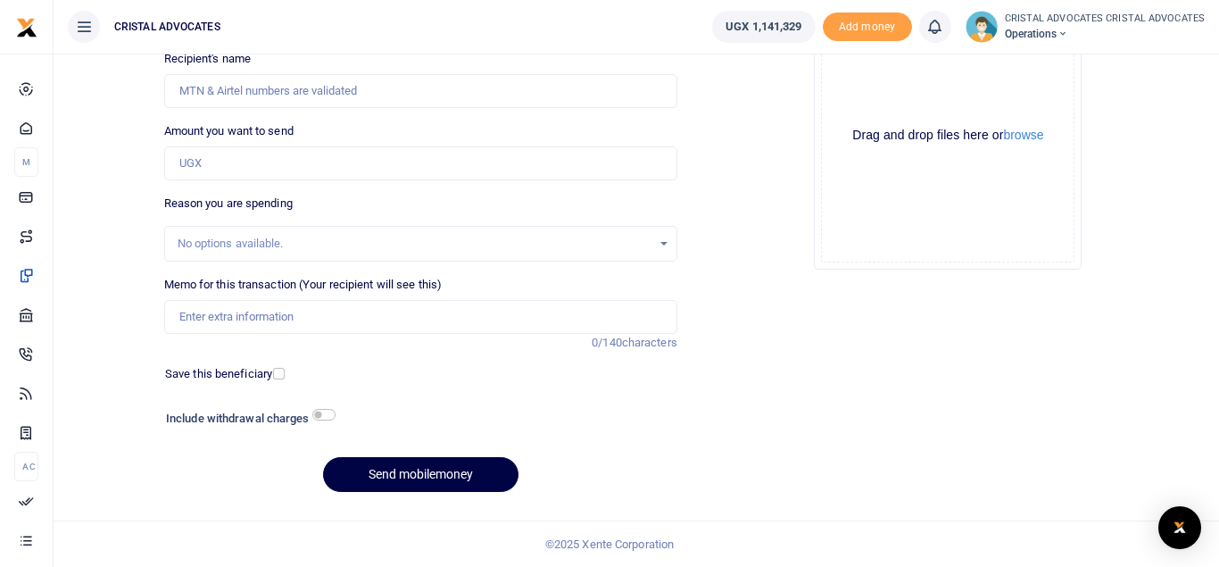
type input "140000"
click at [323, 413] on input "checkbox" at bounding box center [323, 415] width 23 height 12
click at [317, 413] on input "checkbox" at bounding box center [323, 415] width 23 height 12
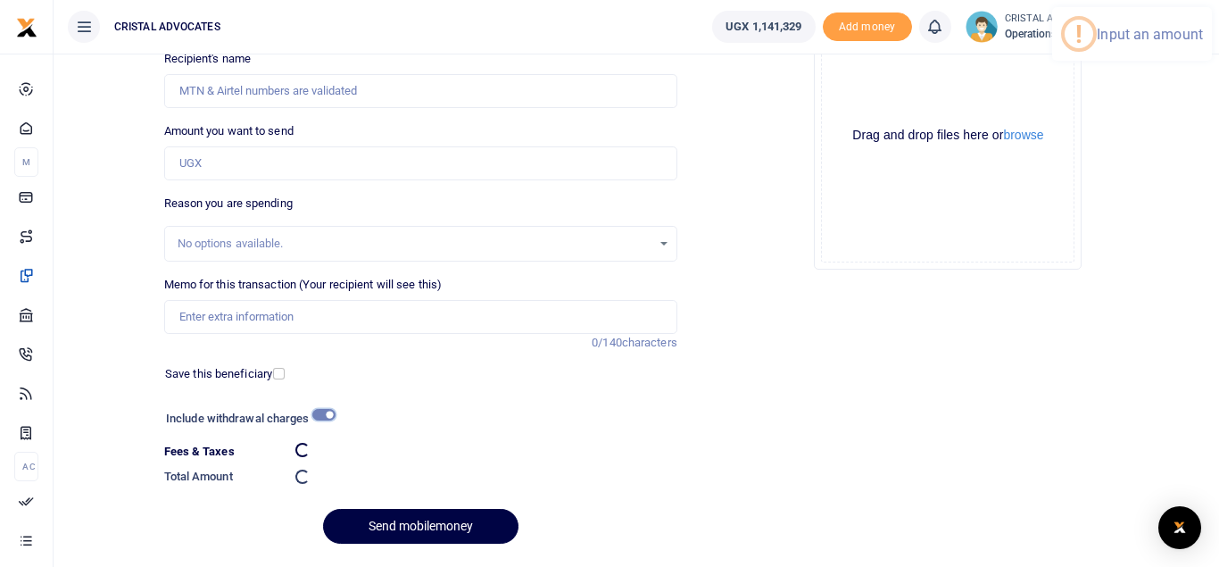
checkbox input "false"
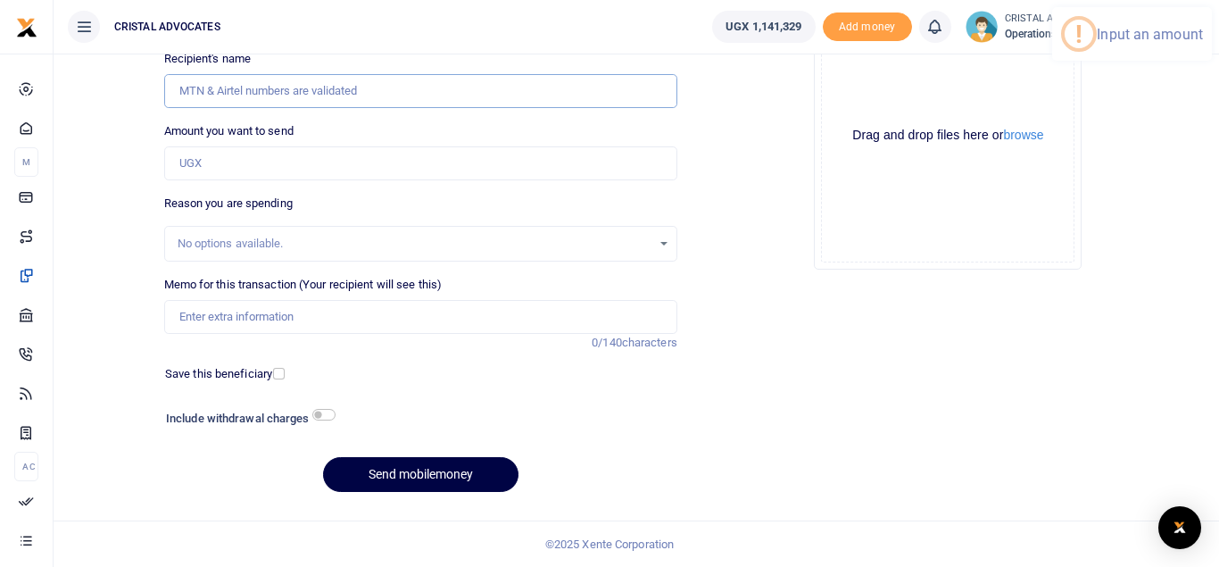
click at [242, 94] on input "Recipient's name" at bounding box center [420, 91] width 513 height 34
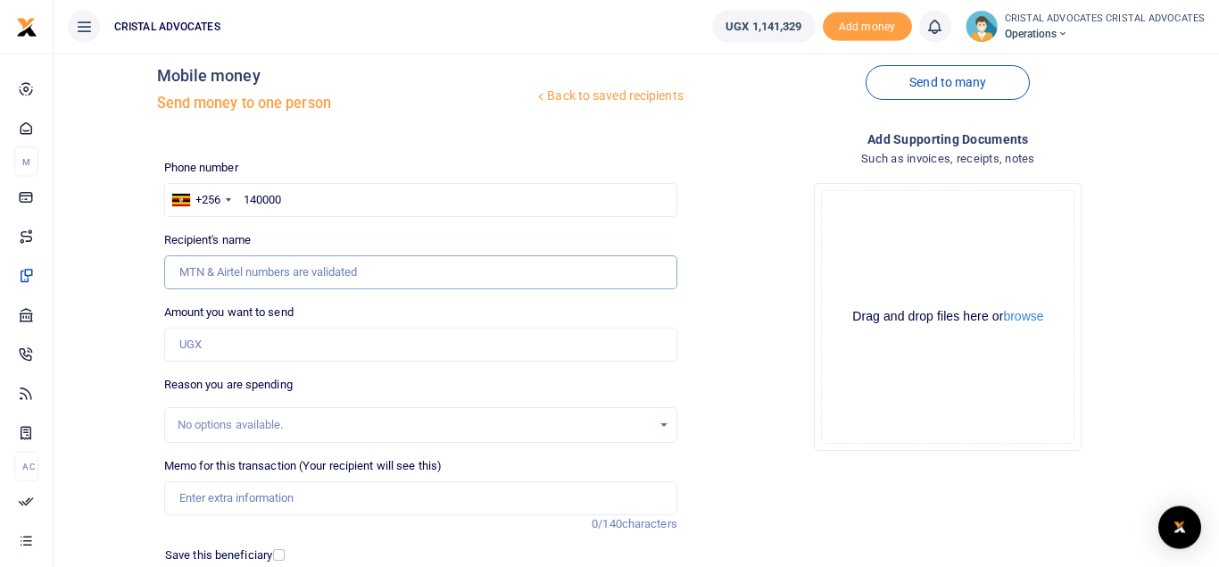
scroll to position [0, 0]
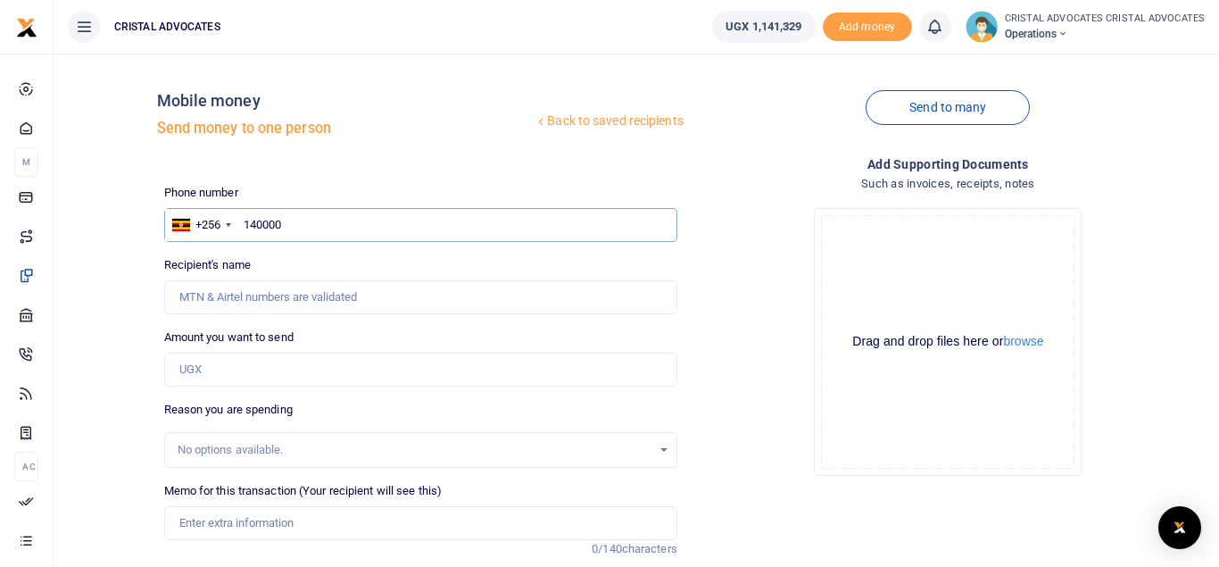
drag, startPoint x: 280, startPoint y: 216, endPoint x: 213, endPoint y: 225, distance: 67.5
click at [213, 225] on input "140000" at bounding box center [420, 225] width 513 height 34
type input "754165019"
click at [253, 360] on input "Amount you want to send" at bounding box center [420, 369] width 513 height 34
type input "140"
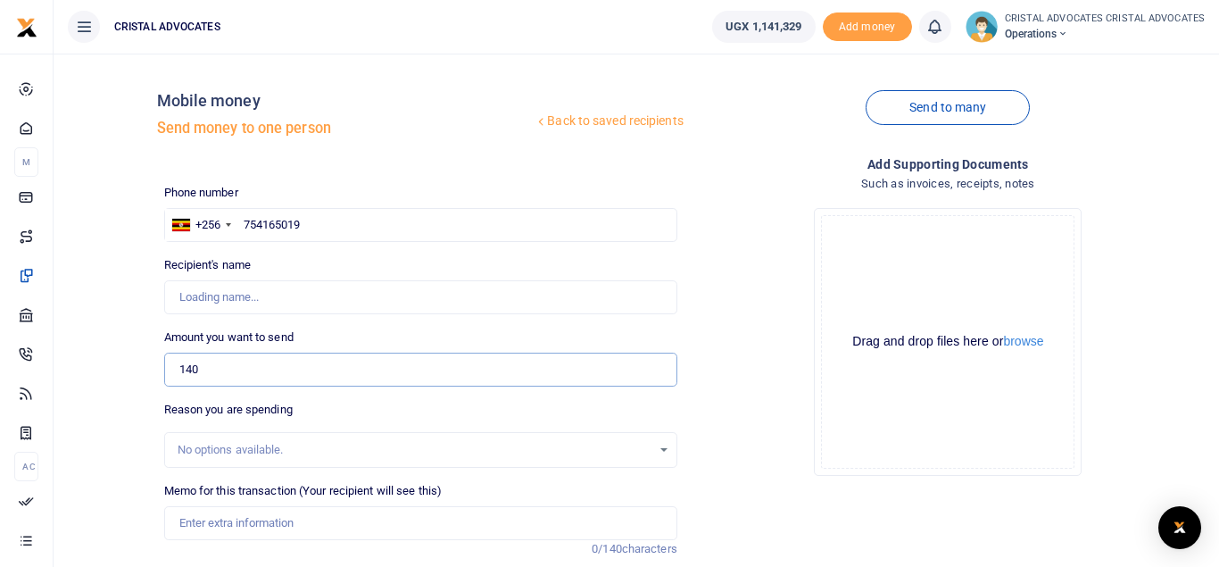
type input "Beatrice Tuhaise"
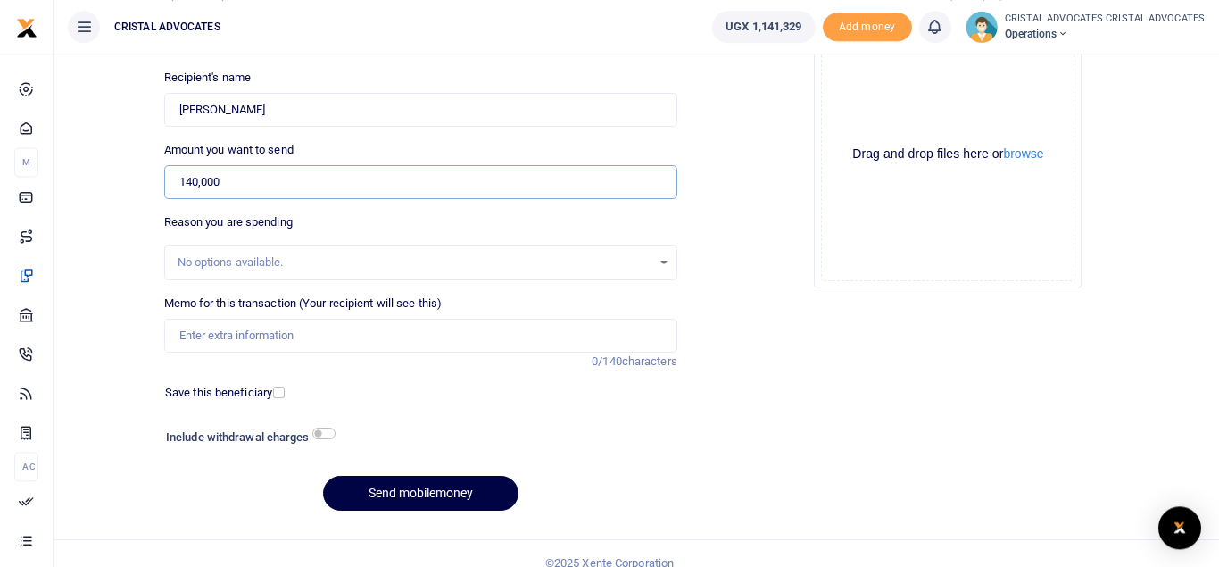
scroll to position [188, 0]
type input "140,000"
click at [322, 428] on input "checkbox" at bounding box center [323, 432] width 23 height 12
checkbox input "true"
